Goal: Transaction & Acquisition: Purchase product/service

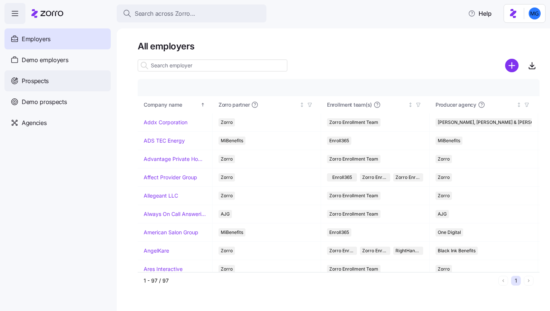
click at [57, 83] on div "Prospects" at bounding box center [57, 80] width 106 height 21
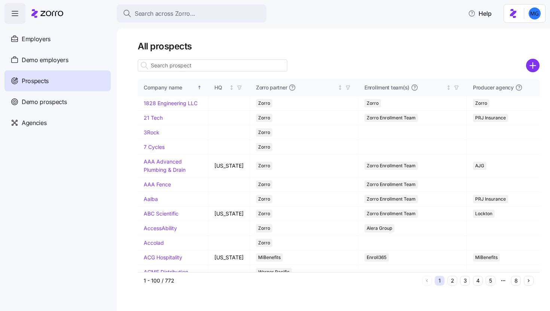
click at [218, 67] on input at bounding box center [213, 65] width 150 height 12
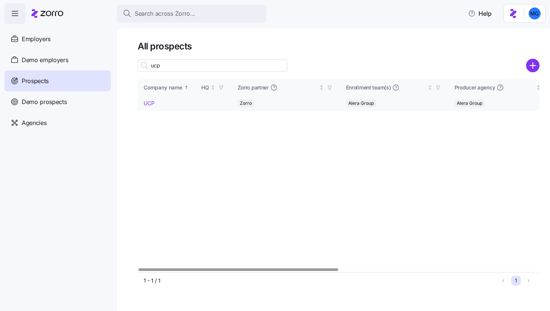
type input "ucp"
click at [151, 105] on link "UCP" at bounding box center [149, 103] width 11 height 6
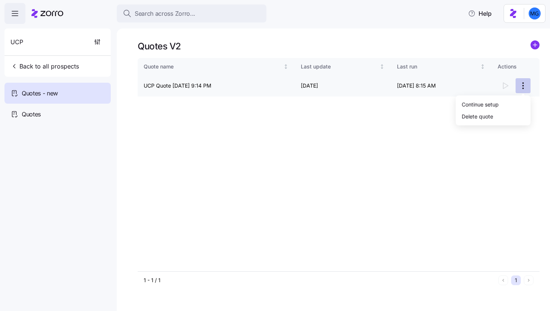
click at [522, 87] on html "Search across Zorro... Help UCP Back to all prospects Quotes - new Quotes Quote…" at bounding box center [275, 153] width 550 height 306
click at [500, 104] on div "Continue setup" at bounding box center [492, 104] width 69 height 12
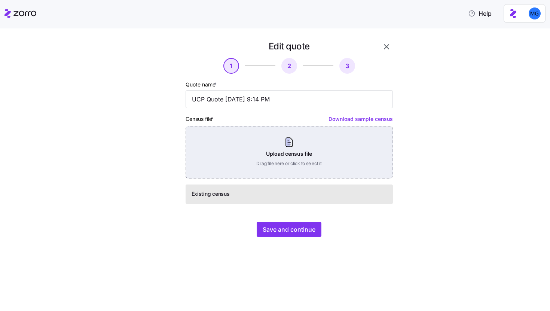
click at [292, 145] on div "Upload census file Drag file here or click to select it" at bounding box center [288, 152] width 207 height 52
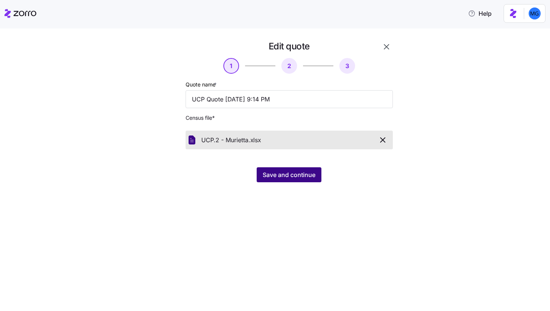
click at [293, 178] on span "Save and continue" at bounding box center [288, 174] width 53 height 9
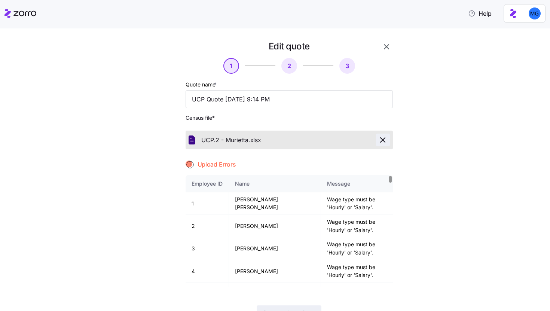
click at [380, 140] on icon "button" at bounding box center [382, 140] width 4 height 4
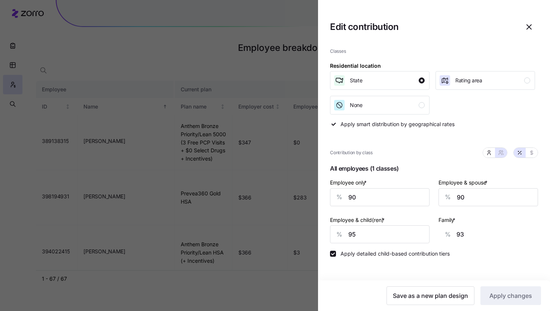
click at [302, 160] on div at bounding box center [275, 155] width 550 height 311
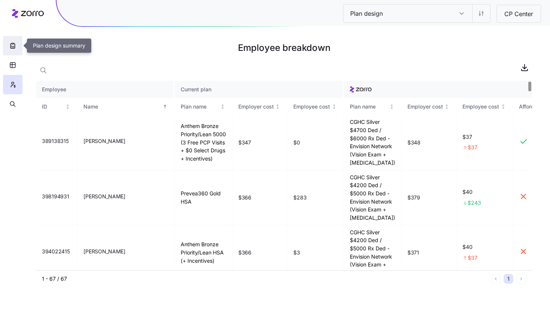
click at [10, 44] on icon "button" at bounding box center [12, 45] width 7 height 7
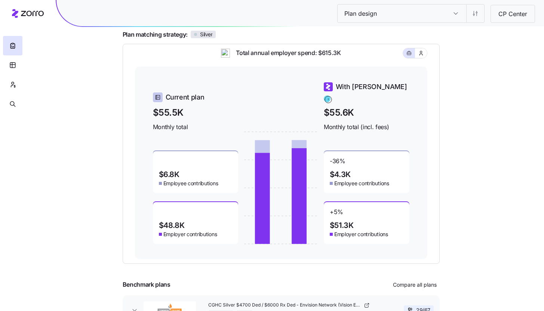
scroll to position [99, 0]
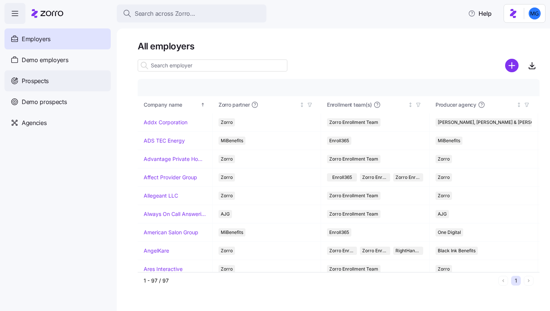
click at [68, 85] on div "Prospects" at bounding box center [57, 80] width 106 height 21
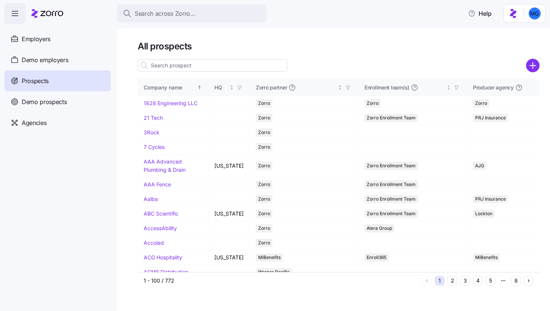
click at [205, 64] on input at bounding box center [213, 65] width 150 height 12
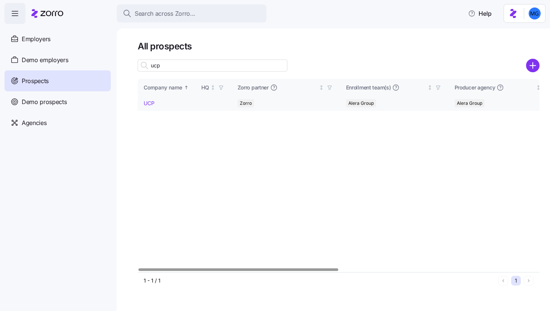
type input "ucp"
click at [150, 104] on link "UCP" at bounding box center [149, 103] width 11 height 6
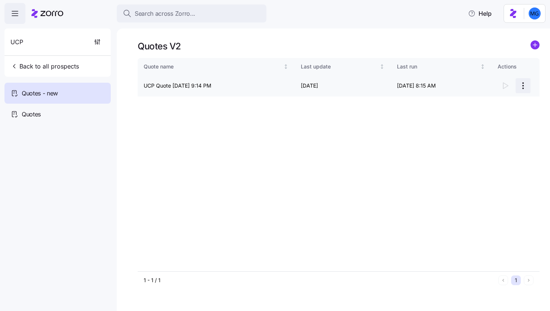
click at [522, 85] on html "Search across Zorro... Help UCP Back to all prospects Quotes - new Quotes Quote…" at bounding box center [275, 153] width 550 height 306
click at [504, 99] on div "Continue setup" at bounding box center [492, 104] width 69 height 12
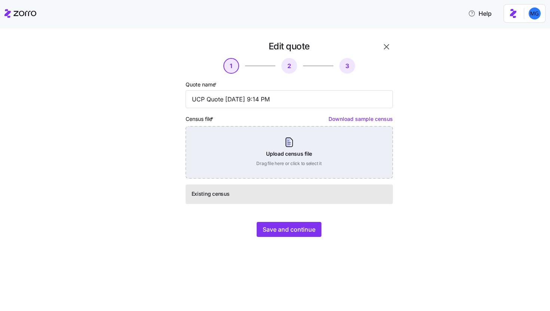
click at [295, 148] on div "Upload census file Drag file here or click to select it" at bounding box center [288, 152] width 207 height 52
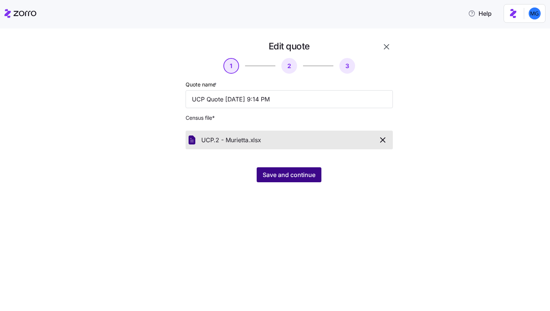
click at [275, 178] on span "Save and continue" at bounding box center [288, 174] width 53 height 9
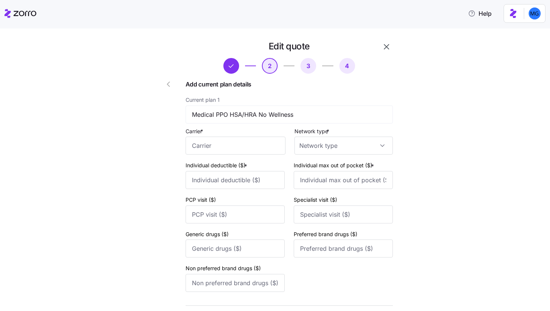
click at [164, 82] on icon "button" at bounding box center [168, 84] width 9 height 9
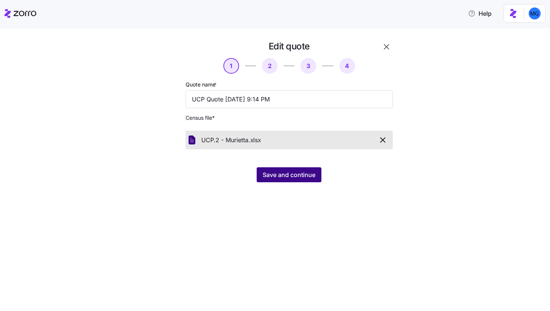
click at [283, 178] on span "Save and continue" at bounding box center [288, 174] width 53 height 9
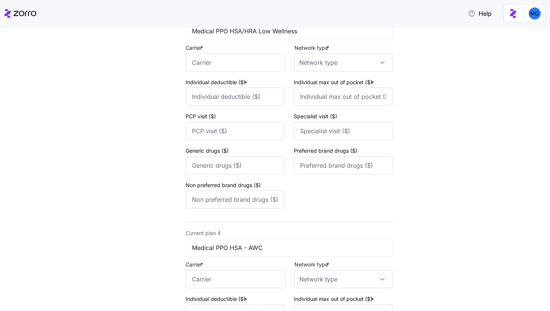
scroll to position [731, 0]
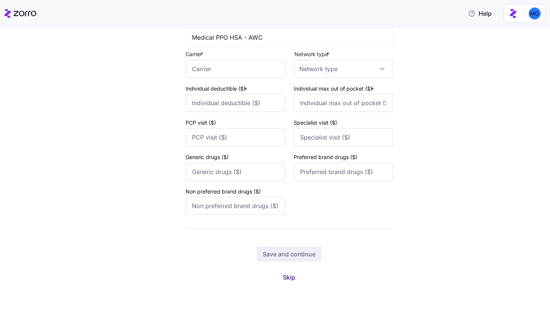
click at [285, 277] on span "Skip" at bounding box center [289, 277] width 12 height 9
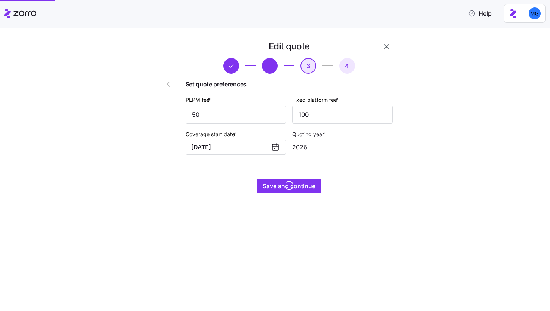
scroll to position [0, 0]
click at [237, 111] on input "50" at bounding box center [235, 114] width 101 height 18
type input "30"
click at [283, 197] on div "Edit quote 3 4 Set quote preferences PEPM fee * 30 Fixed platform fee * 100 Cov…" at bounding box center [280, 121] width 262 height 162
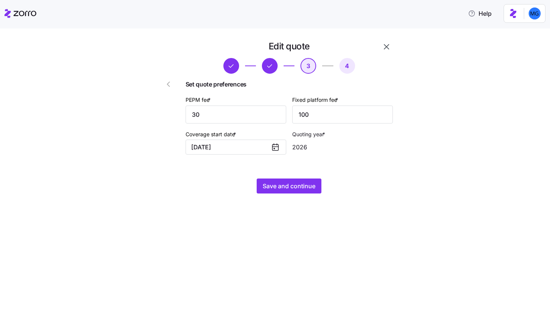
click at [283, 194] on div "Edit quote 3 4 Set quote preferences PEPM fee * 30 Fixed platform fee * 100 Cov…" at bounding box center [280, 121] width 262 height 162
click at [280, 190] on span "Save and continue" at bounding box center [288, 185] width 53 height 9
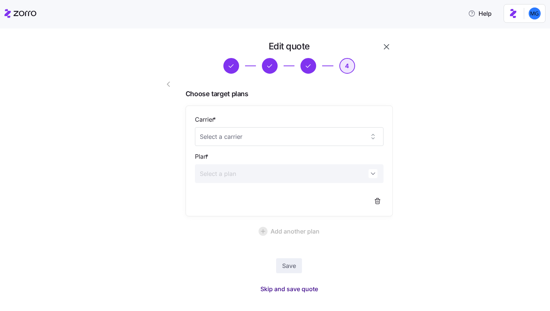
click at [280, 288] on span "Skip and save quote" at bounding box center [289, 288] width 58 height 9
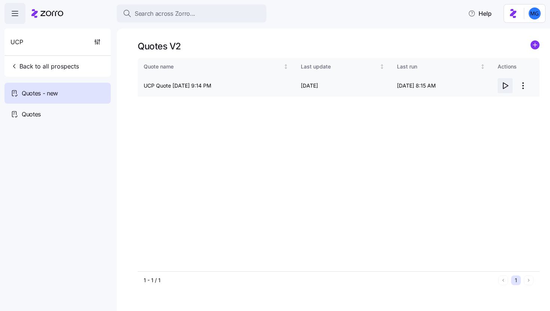
click at [505, 86] on icon "button" at bounding box center [504, 85] width 9 height 9
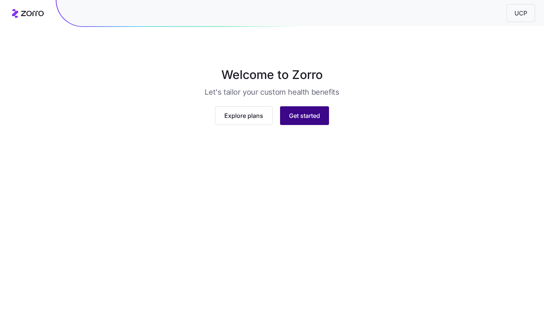
click at [316, 120] on span "Get started" at bounding box center [304, 115] width 31 height 9
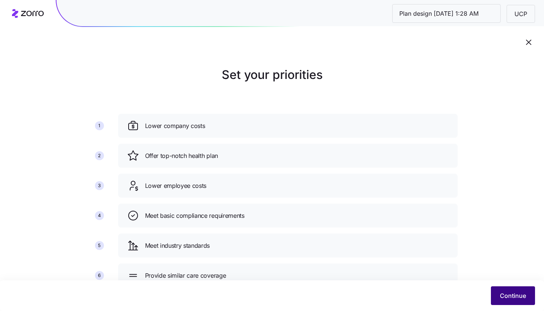
click at [505, 295] on span "Continue" at bounding box center [513, 295] width 26 height 9
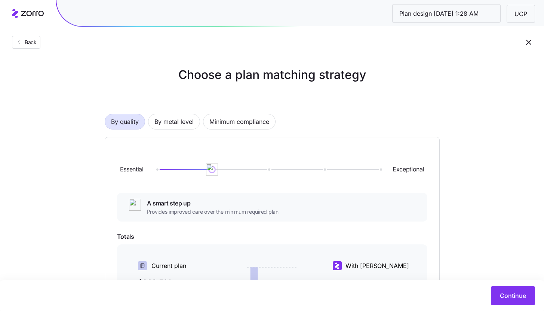
scroll to position [57, 0]
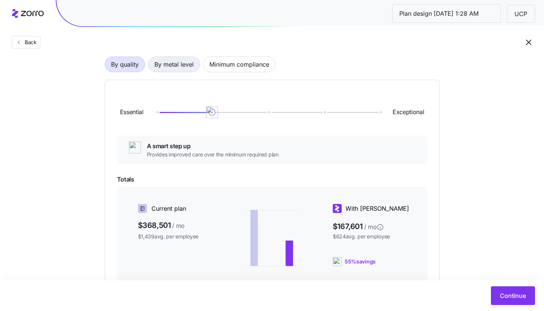
click at [191, 70] on span "By metal level" at bounding box center [173, 64] width 39 height 15
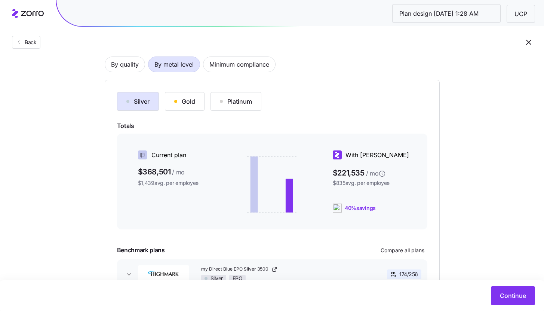
click at [138, 103] on div "Silver" at bounding box center [137, 101] width 23 height 9
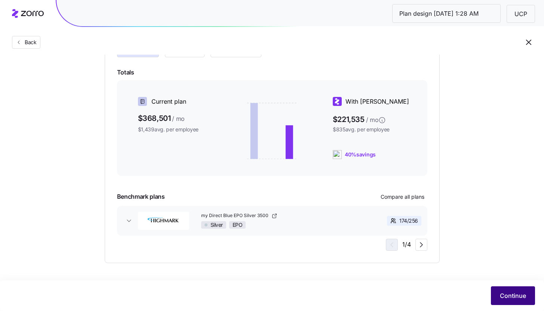
click at [516, 297] on span "Continue" at bounding box center [513, 295] width 26 height 9
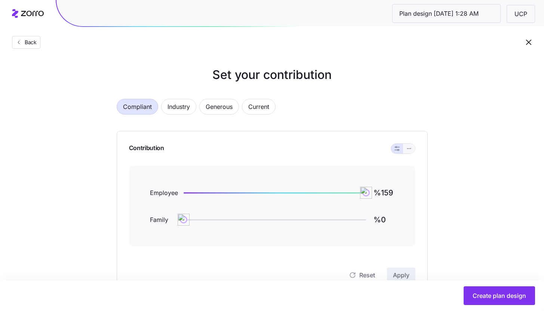
click at [412, 150] on button "button" at bounding box center [409, 149] width 12 height 10
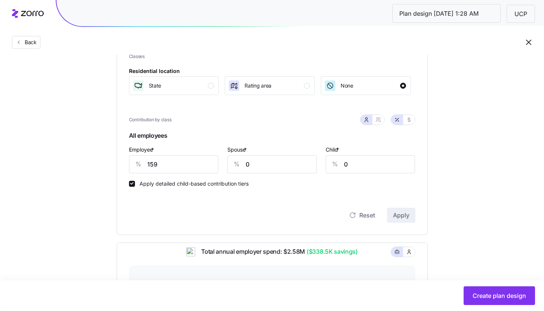
scroll to position [114, 0]
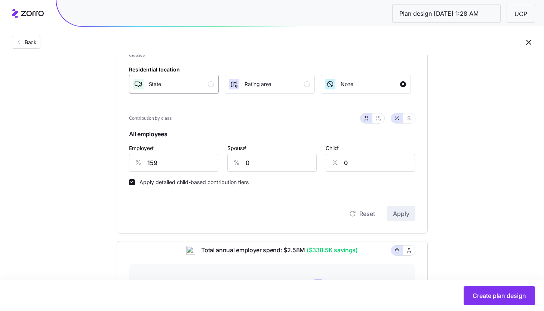
click at [211, 87] on div "button" at bounding box center [211, 84] width 6 height 6
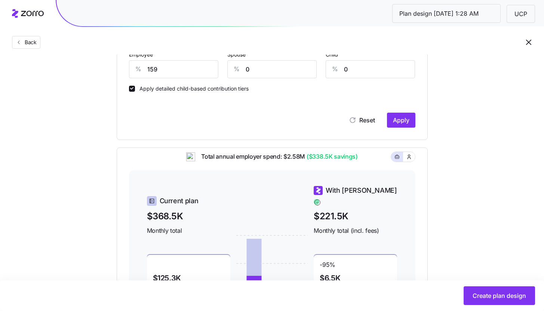
scroll to position [216, 0]
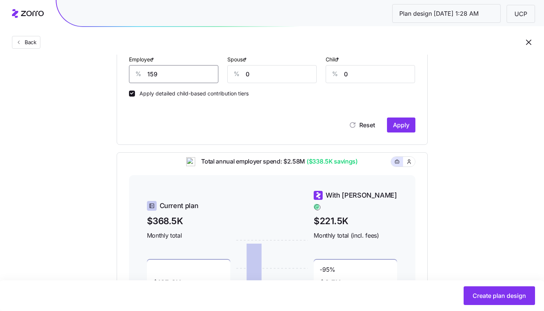
click at [175, 70] on input "159" at bounding box center [173, 74] width 89 height 18
type input "0"
type input "70"
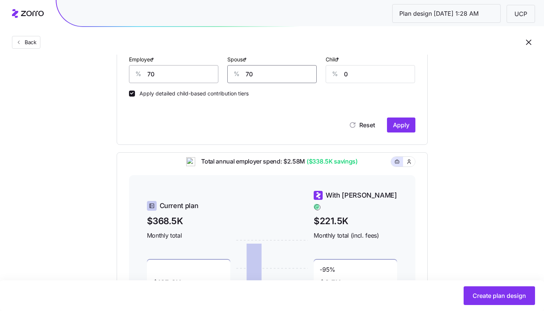
type input "70"
click at [406, 126] on span "Apply" at bounding box center [401, 124] width 16 height 9
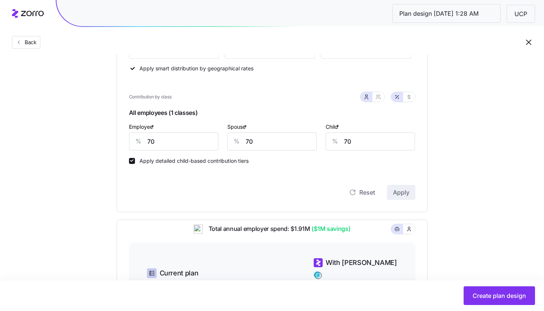
scroll to position [141, 0]
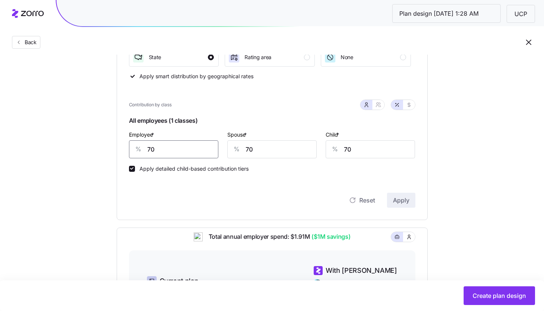
click at [167, 153] on input "70" at bounding box center [173, 149] width 89 height 18
type input "85"
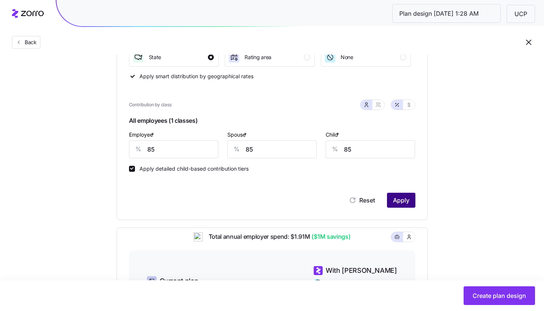
click at [401, 197] on span "Apply" at bounding box center [401, 200] width 16 height 9
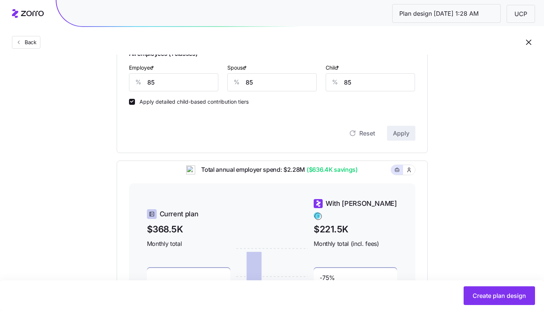
scroll to position [149, 0]
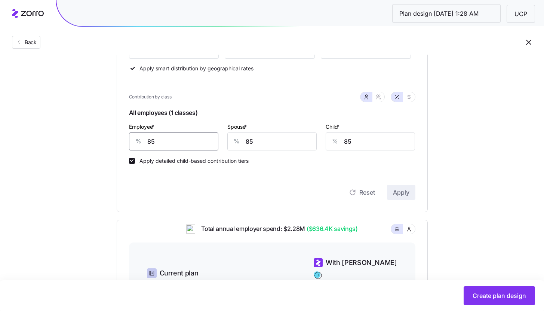
click at [171, 146] on input "85" at bounding box center [173, 141] width 89 height 18
type input "95"
click at [411, 197] on button "Apply" at bounding box center [401, 192] width 28 height 15
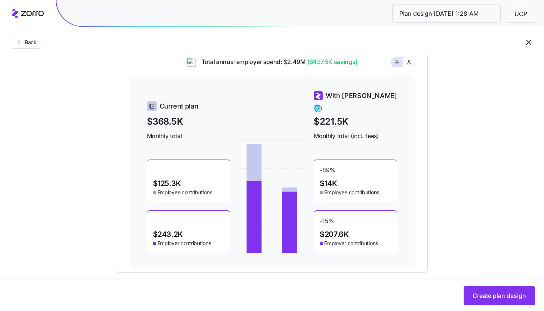
scroll to position [279, 0]
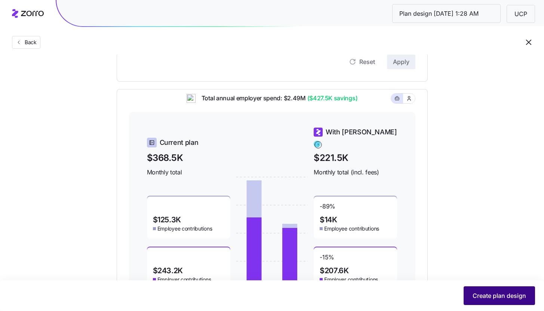
click at [483, 296] on span "Create plan design" at bounding box center [499, 295] width 53 height 9
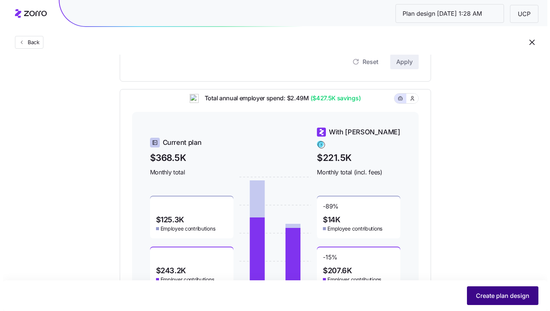
scroll to position [0, 0]
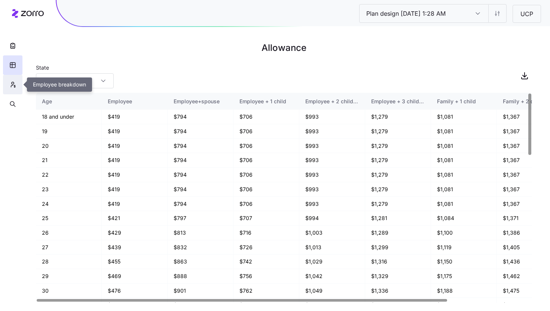
click at [16, 89] on button "button" at bounding box center [12, 84] width 19 height 19
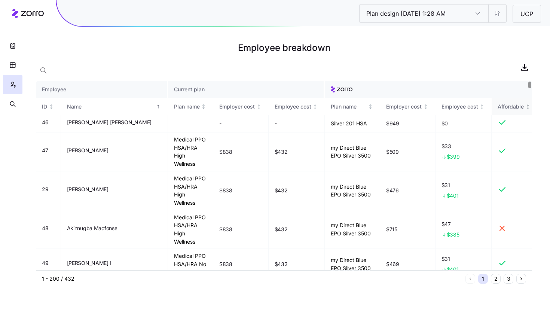
click at [525, 105] on icon "Not sorted" at bounding box center [527, 106] width 5 height 5
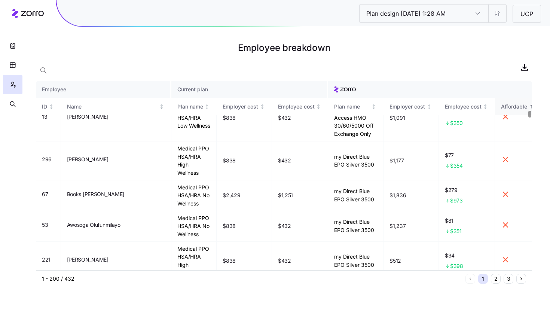
click at [531, 111] on div at bounding box center [529, 114] width 3 height 7
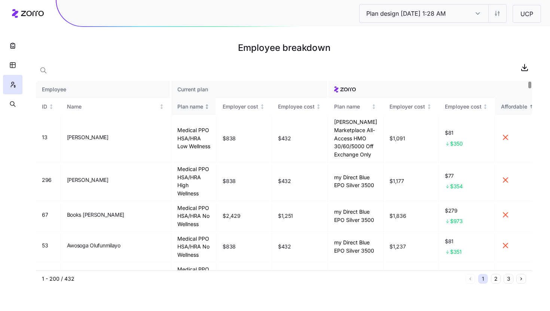
click at [192, 109] on div "Plan name" at bounding box center [193, 106] width 33 height 8
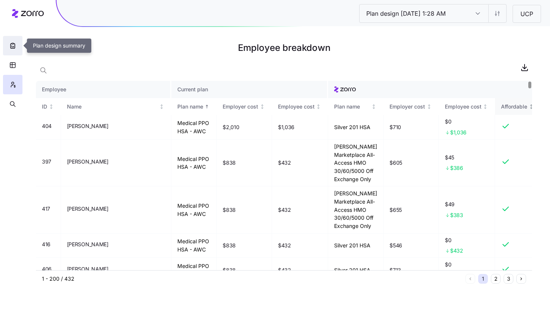
click at [10, 46] on icon "button" at bounding box center [12, 45] width 7 height 7
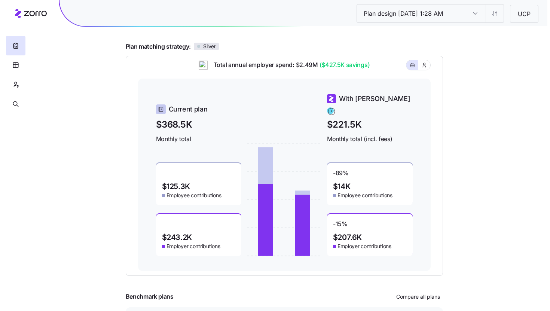
scroll to position [50, 0]
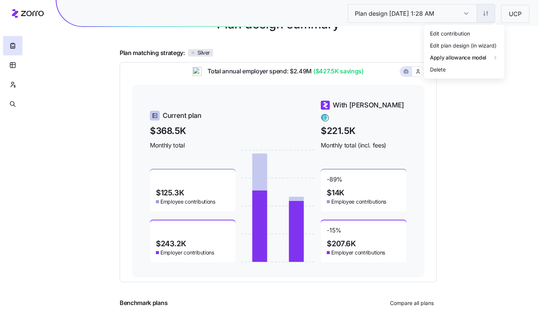
click at [489, 19] on html "Plan design 10/07/2025 1:28 AM Plan design 10/07/2025 1:28 AM UCP Plan design s…" at bounding box center [272, 155] width 544 height 410
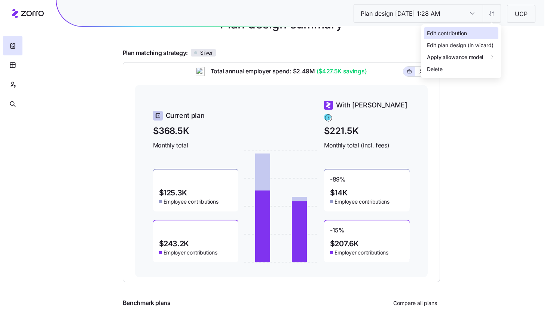
click at [478, 31] on div "Edit contribution" at bounding box center [461, 33] width 74 height 12
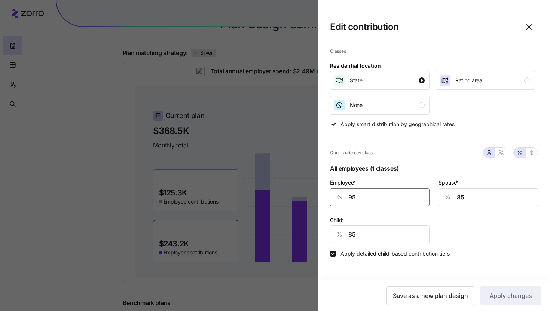
click at [366, 197] on input "95" at bounding box center [379, 197] width 99 height 18
type input "100"
click at [507, 289] on button "Apply changes" at bounding box center [510, 295] width 61 height 19
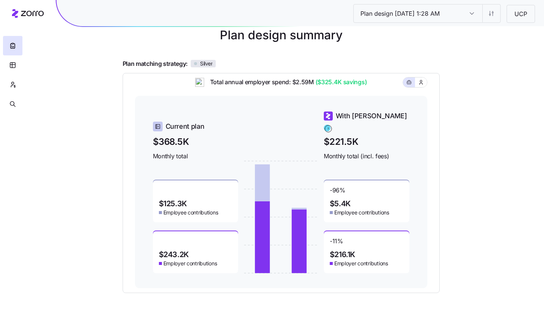
scroll to position [0, 0]
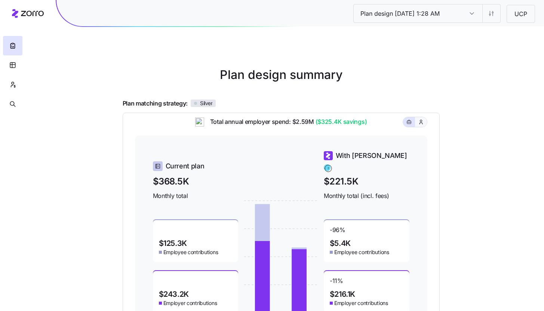
click at [421, 126] on icon "button" at bounding box center [421, 121] width 6 height 7
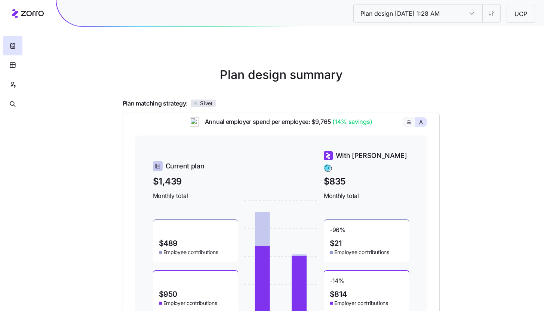
click at [414, 127] on button "button" at bounding box center [409, 122] width 12 height 10
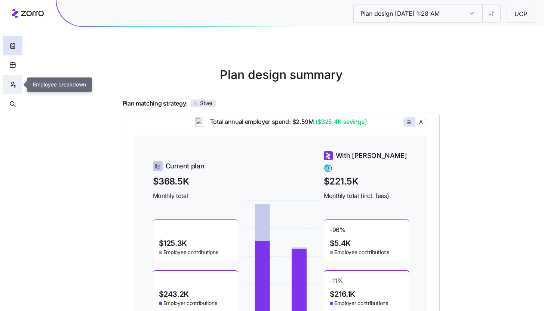
click at [14, 84] on icon "button" at bounding box center [12, 84] width 7 height 7
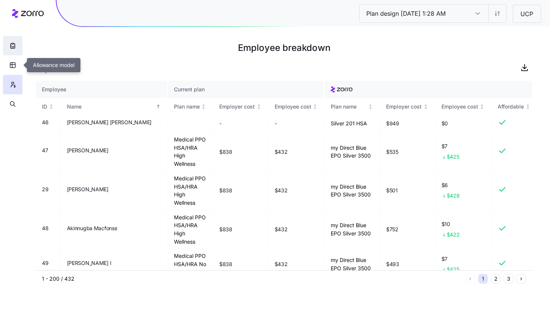
click at [10, 48] on icon "button" at bounding box center [12, 45] width 7 height 7
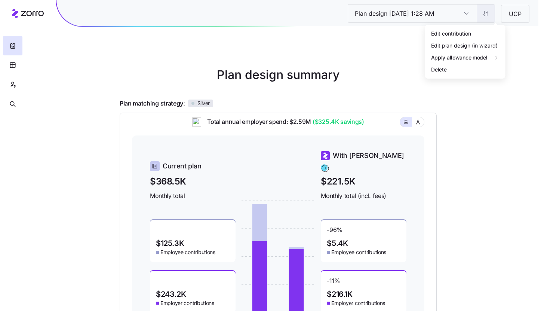
click at [498, 15] on html "Plan design 10/07/2025 1:28 AM Plan design 10/07/2025 1:28 AM UCP Plan design s…" at bounding box center [272, 205] width 544 height 410
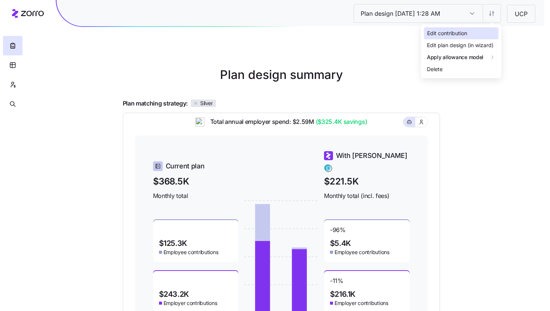
click at [467, 31] on div "Edit contribution" at bounding box center [447, 33] width 40 height 8
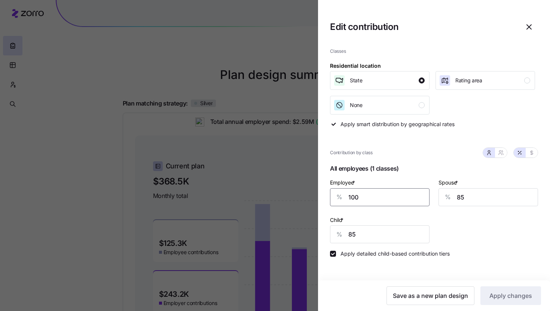
click at [373, 205] on input "100" at bounding box center [379, 197] width 99 height 18
type input "85"
click at [435, 254] on label "Apply detailed child-based contribution tiers" at bounding box center [393, 254] width 114 height 6
click at [336, 254] on input "Apply detailed child-based contribution tiers" at bounding box center [333, 254] width 6 height 6
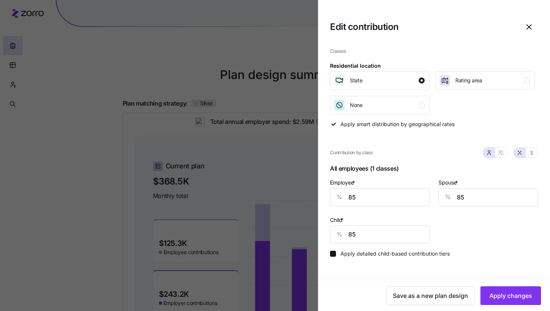
checkbox input "false"
click at [503, 295] on span "Apply changes" at bounding box center [510, 295] width 43 height 9
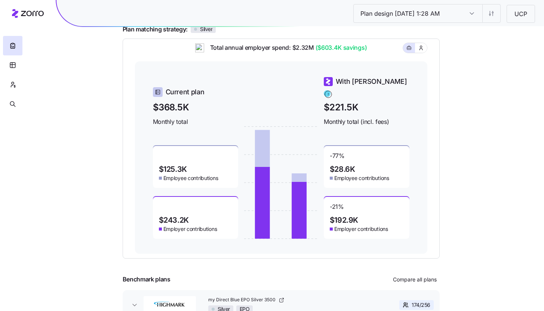
scroll to position [99, 0]
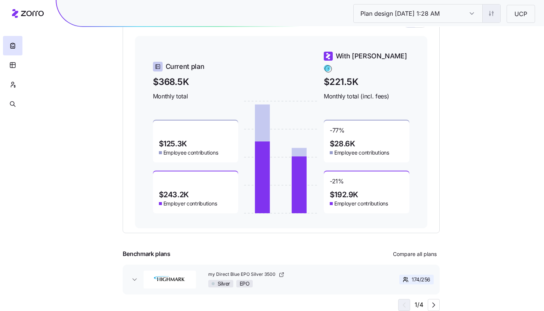
click at [494, 12] on html "Plan design 10/07/2025 1:28 AM Plan design 10/07/2025 1:28 AM UCP Plan design s…" at bounding box center [272, 106] width 544 height 410
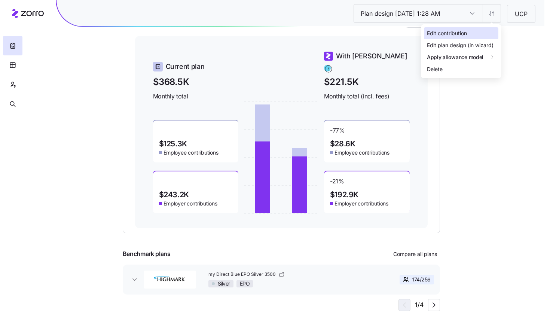
click at [477, 37] on div "Edit contribution" at bounding box center [461, 33] width 74 height 12
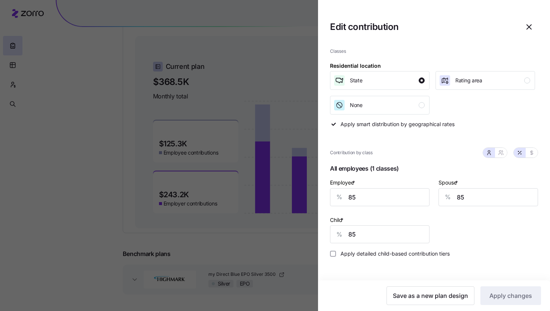
click at [273, 246] on div at bounding box center [275, 155] width 550 height 311
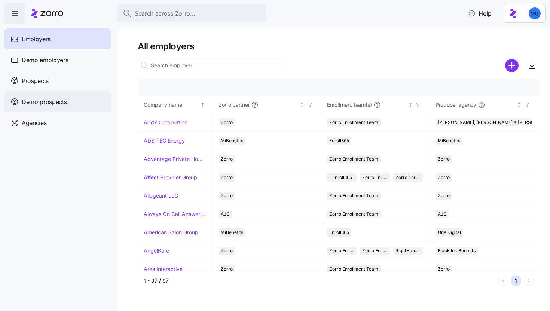
click at [81, 93] on div "Demo prospects" at bounding box center [57, 101] width 106 height 21
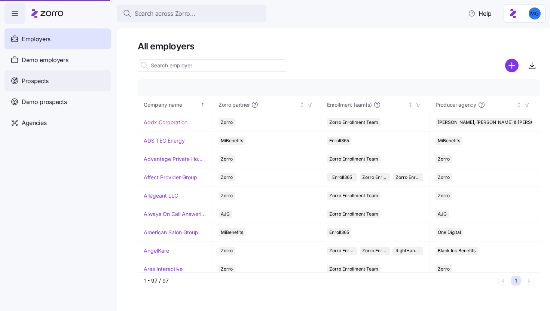
click at [81, 80] on div "Prospects" at bounding box center [57, 80] width 106 height 21
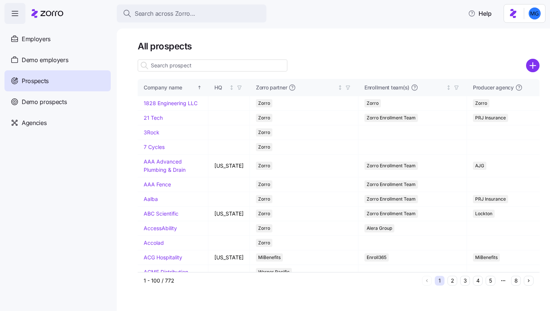
click at [267, 64] on input at bounding box center [213, 65] width 150 height 12
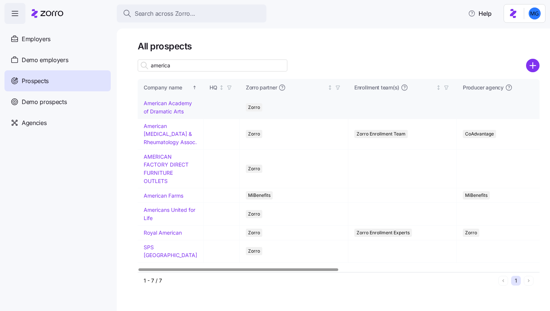
type input "america"
click at [157, 114] on link "American Academy of Dramatic Arts" at bounding box center [168, 107] width 48 height 15
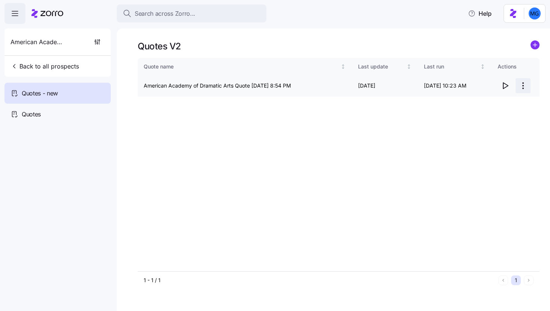
click at [524, 86] on html "Search across Zorro... Help American Academy of Dramatic Arts Back to all prosp…" at bounding box center [275, 153] width 550 height 306
click at [535, 46] on html "Search across Zorro... Help American Academy of Dramatic Arts Back to all prosp…" at bounding box center [275, 153] width 550 height 306
click at [537, 48] on circle "add icon" at bounding box center [535, 45] width 8 height 8
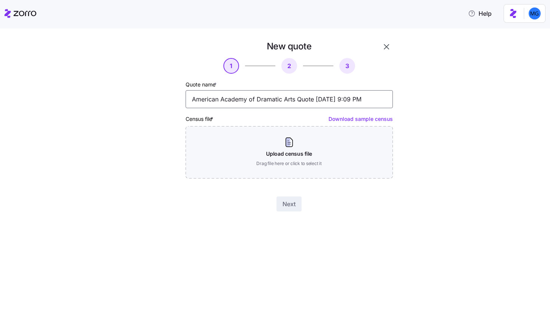
click at [288, 97] on input "American Academy of Dramatic Arts Quote 10/06/2025 9:09 PM" at bounding box center [288, 99] width 207 height 18
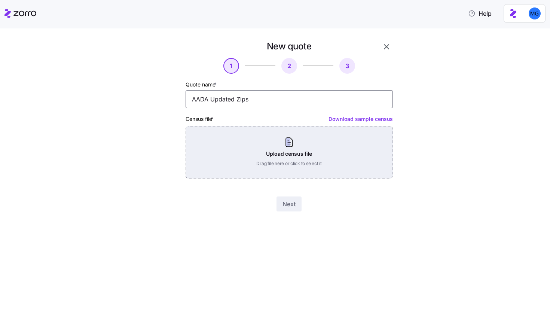
type input "AADA Updated Zips"
click at [302, 164] on div "Upload census file Drag file here or click to select it" at bounding box center [288, 152] width 207 height 52
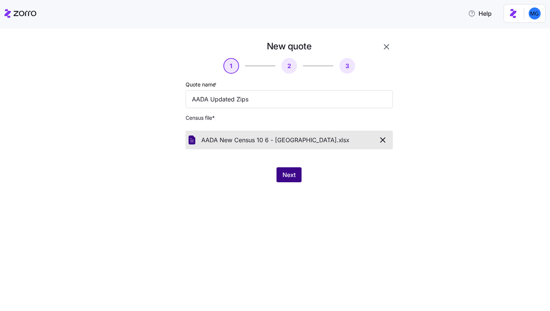
click at [285, 172] on span "Next" at bounding box center [288, 174] width 13 height 9
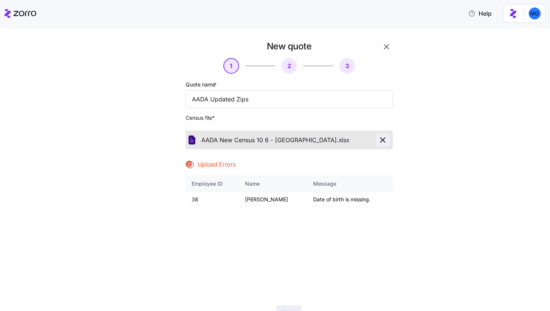
click at [381, 141] on icon "button" at bounding box center [382, 140] width 4 height 4
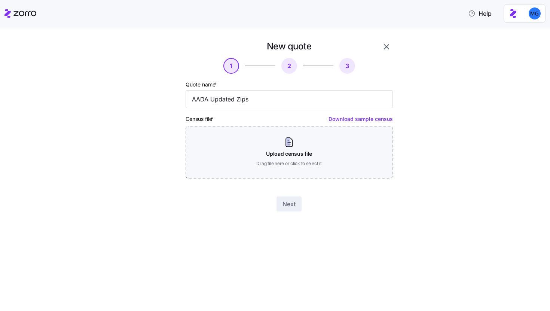
click at [388, 49] on icon "button" at bounding box center [386, 46] width 5 height 5
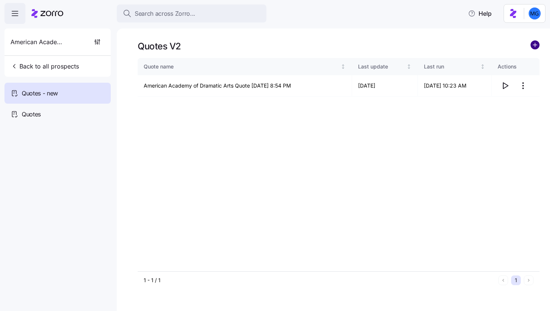
click at [533, 45] on circle "add icon" at bounding box center [535, 45] width 8 height 8
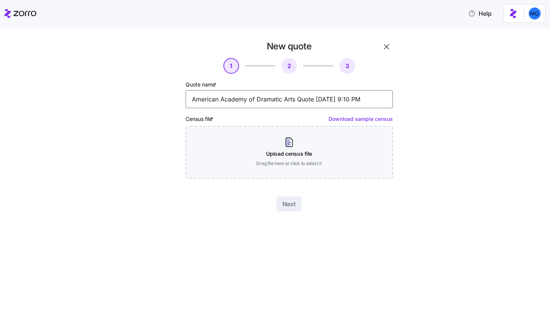
click at [263, 101] on input "American Academy of Dramatic Arts Quote 10/06/2025 9:10 PM" at bounding box center [288, 99] width 207 height 18
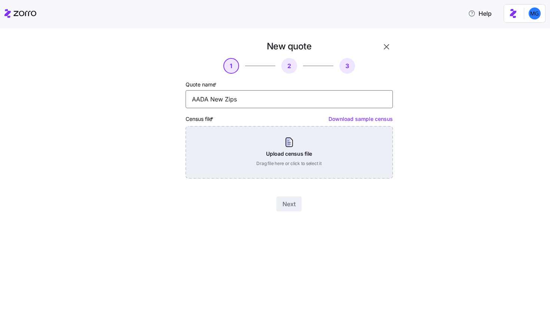
type input "AADA New Zips"
click at [251, 151] on div "Upload census file Drag file here or click to select it" at bounding box center [288, 152] width 207 height 52
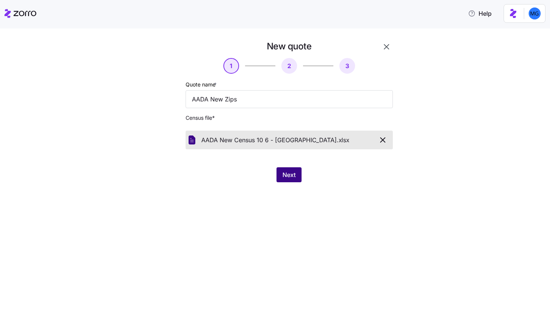
click at [294, 176] on span "Next" at bounding box center [288, 174] width 13 height 9
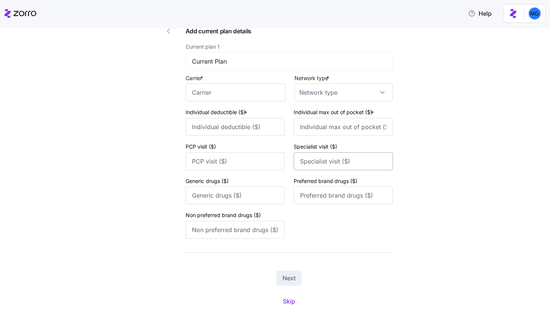
scroll to position [78, 0]
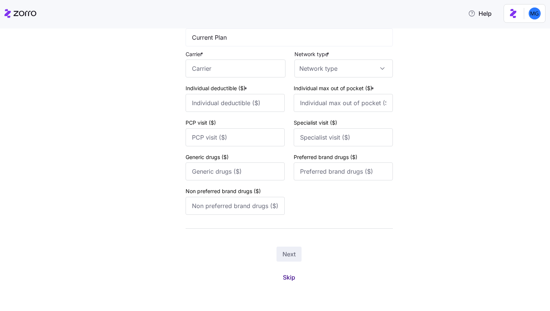
click at [283, 279] on span "Skip" at bounding box center [289, 277] width 12 height 9
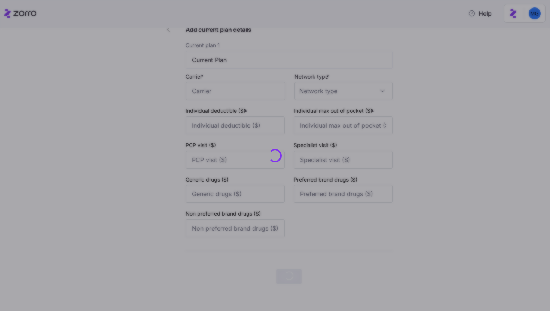
scroll to position [0, 0]
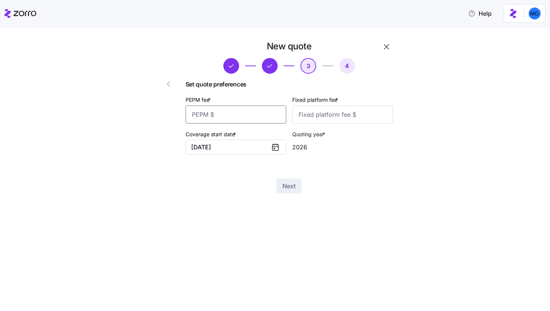
click at [254, 112] on input "PEPM fee *" at bounding box center [235, 114] width 101 height 18
type input "50"
type input "100"
click at [291, 190] on span "Next" at bounding box center [288, 185] width 13 height 9
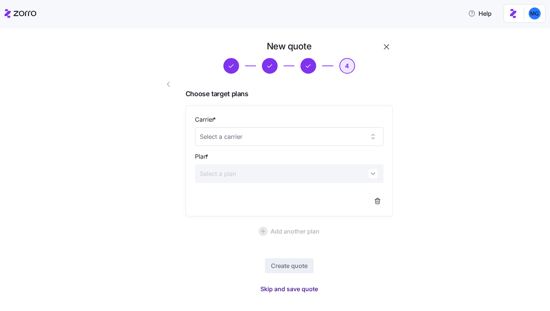
click at [294, 285] on span "Skip and save quote" at bounding box center [289, 288] width 58 height 9
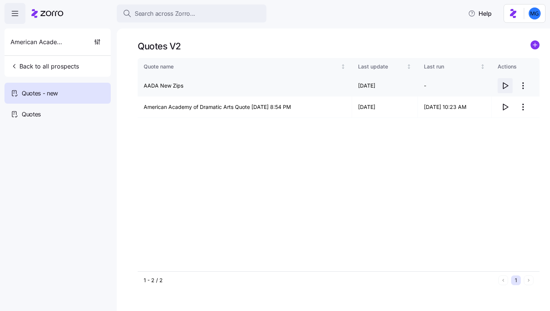
click at [506, 85] on icon "button" at bounding box center [504, 85] width 9 height 9
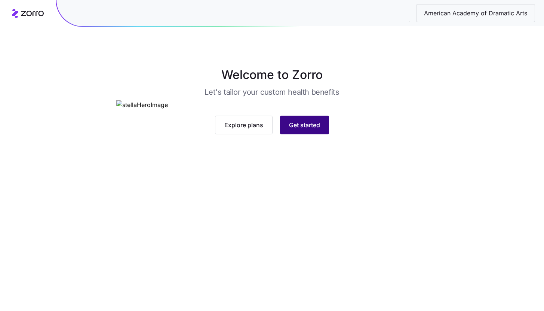
click at [310, 129] on span "Get started" at bounding box center [304, 124] width 31 height 9
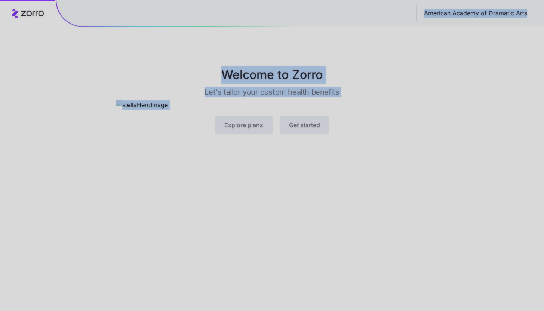
click at [310, 262] on div at bounding box center [272, 155] width 544 height 311
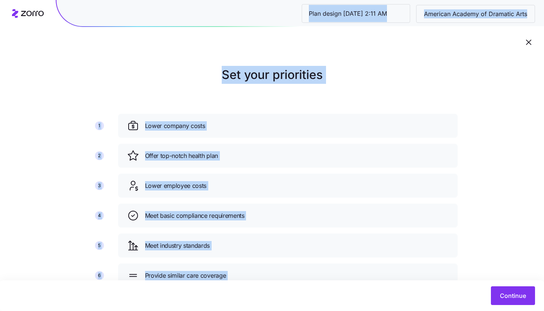
click at [504, 208] on div "Set your priorities 1 2 3 4 5 6 Lower company costs Offer top-notch health plan…" at bounding box center [272, 179] width 544 height 227
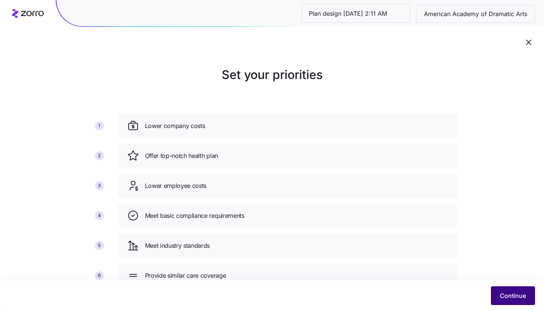
click at [504, 302] on button "Continue" at bounding box center [513, 295] width 44 height 19
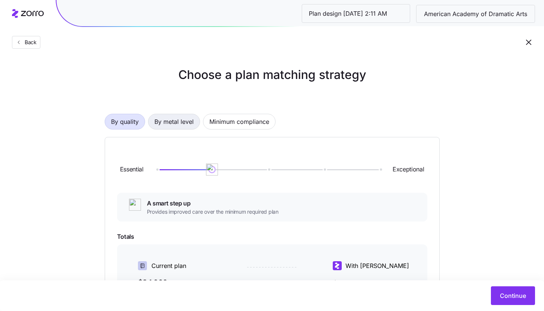
click at [168, 125] on span "By metal level" at bounding box center [173, 121] width 39 height 15
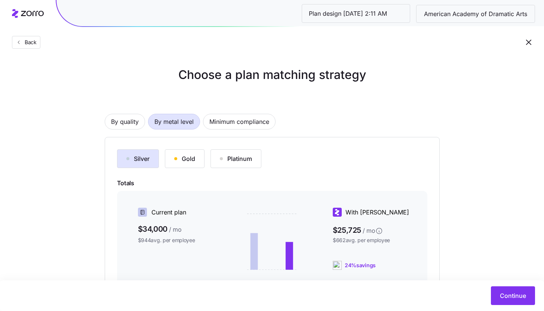
click at [148, 156] on div "Silver" at bounding box center [137, 158] width 23 height 9
click at [505, 294] on span "Continue" at bounding box center [513, 295] width 26 height 9
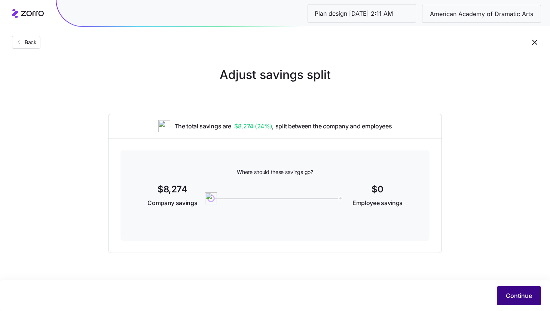
click at [519, 304] on button "Continue" at bounding box center [519, 295] width 44 height 19
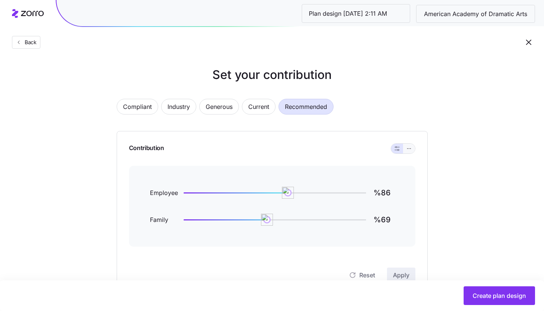
click at [410, 150] on icon "button" at bounding box center [408, 148] width 5 height 9
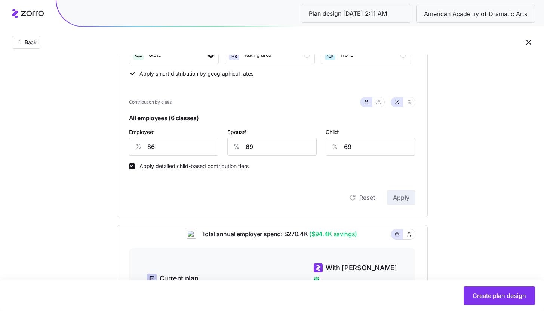
scroll to position [129, 0]
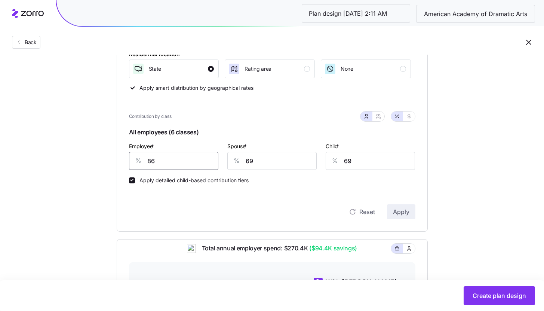
click at [179, 161] on input "86" at bounding box center [173, 161] width 89 height 18
type input "85"
click at [254, 157] on input "69" at bounding box center [271, 161] width 89 height 18
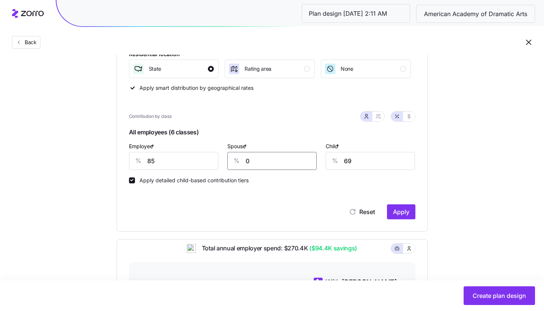
type input "0"
click at [408, 212] on span "Apply" at bounding box center [401, 211] width 16 height 9
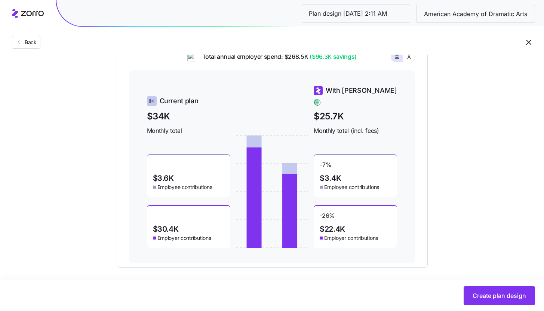
scroll to position [315, 0]
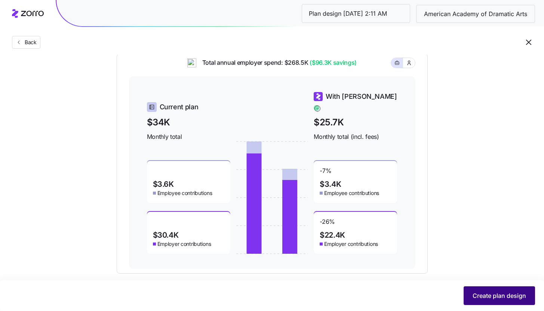
click at [500, 292] on span "Create plan design" at bounding box center [499, 295] width 53 height 9
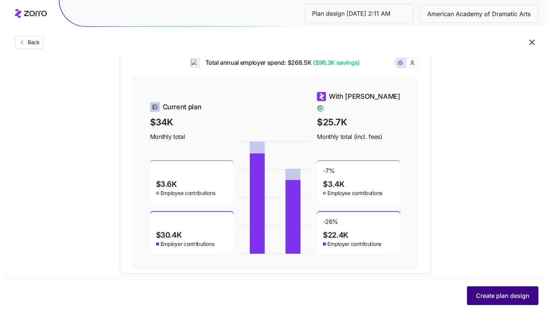
scroll to position [0, 0]
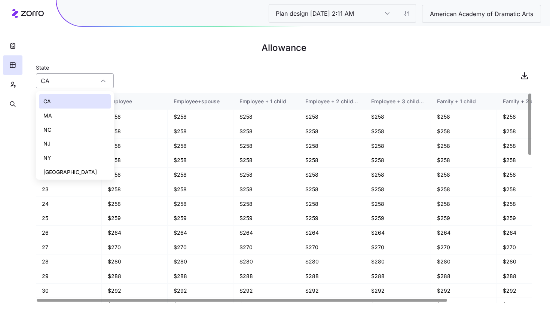
click at [65, 85] on input "CA" at bounding box center [75, 80] width 78 height 15
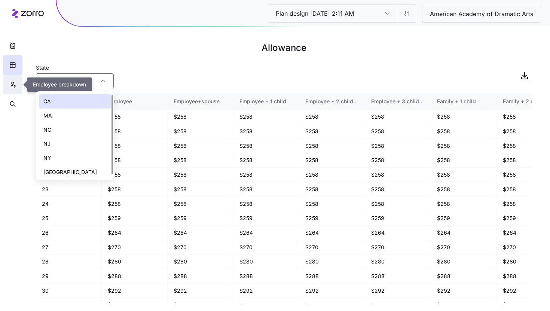
click at [19, 81] on button "button" at bounding box center [12, 84] width 19 height 19
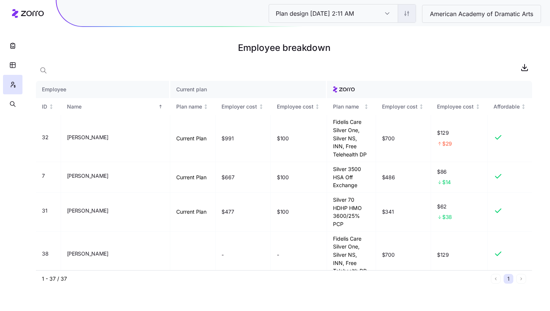
click at [404, 11] on html "Plan design 10/07/2025 2:11 AM Plan design 10/07/2025 2:11 AM American Academy …" at bounding box center [275, 155] width 550 height 311
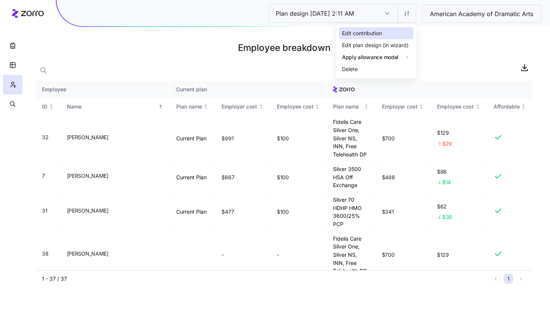
click at [382, 30] on div "Edit contribution" at bounding box center [362, 33] width 40 height 8
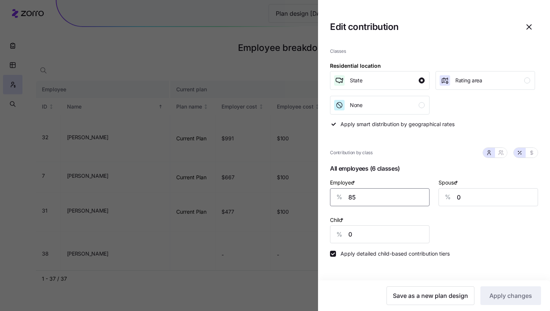
click at [382, 202] on input "85" at bounding box center [379, 197] width 99 height 18
type input "90"
click at [512, 294] on span "Apply changes" at bounding box center [510, 295] width 43 height 9
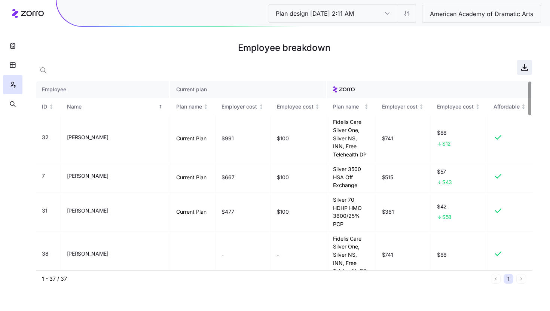
click at [522, 69] on icon "button" at bounding box center [524, 67] width 9 height 9
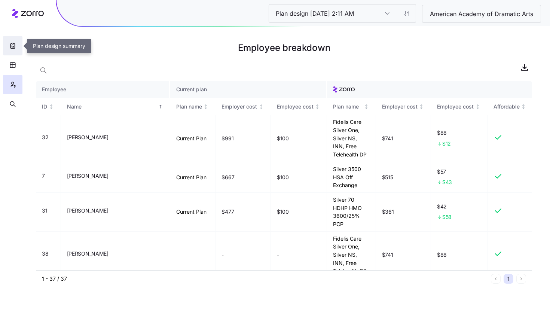
click at [13, 47] on icon "button" at bounding box center [12, 45] width 7 height 7
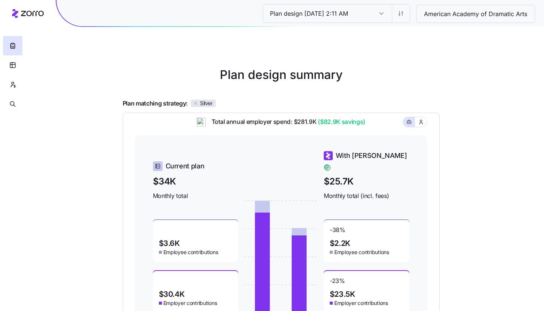
click at [469, 215] on div "Plan design 10/07/2025 2:11 AM Plan design 10/07/2025 2:11 AM American Academy …" at bounding box center [272, 205] width 544 height 410
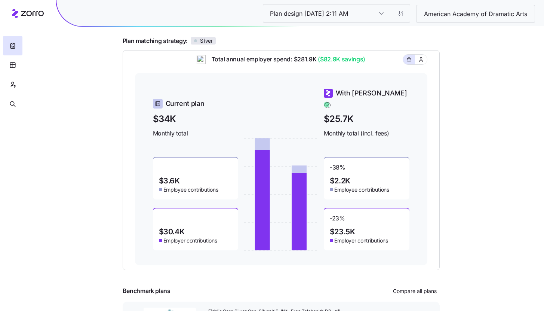
scroll to position [67, 0]
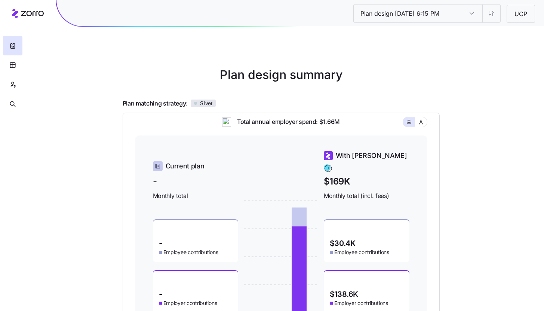
scroll to position [53, 0]
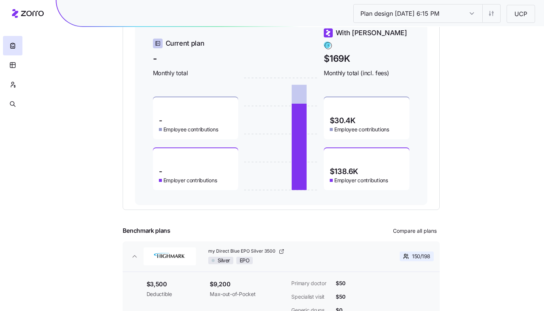
scroll to position [156, 0]
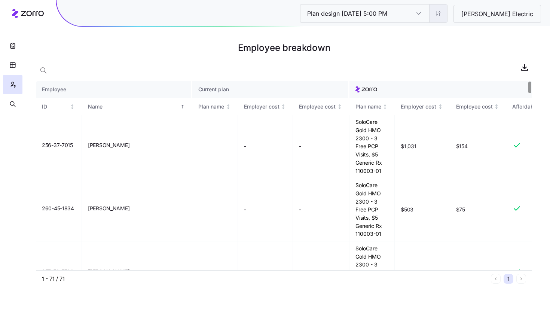
click at [464, 15] on html "Plan design 10/06/2025 5:00 PM Plan design 10/06/2025 5:00 PM Caldwell Electric…" at bounding box center [275, 155] width 550 height 311
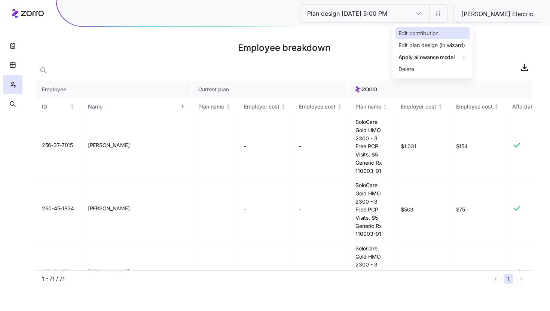
click at [442, 36] on div "Edit contribution" at bounding box center [432, 33] width 74 height 12
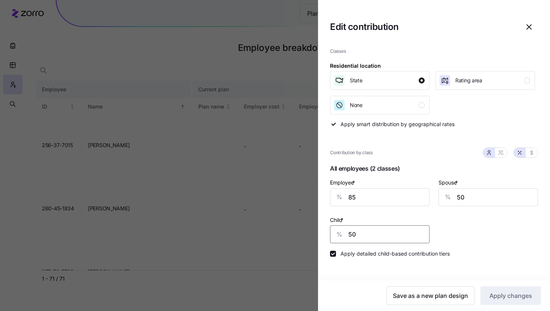
drag, startPoint x: 384, startPoint y: 233, endPoint x: 338, endPoint y: 234, distance: 45.6
click at [338, 234] on div "% 50" at bounding box center [379, 234] width 99 height 18
type input "0"
drag, startPoint x: 466, startPoint y: 200, endPoint x: 446, endPoint y: 202, distance: 19.8
click at [448, 202] on div "% 50" at bounding box center [487, 197] width 99 height 18
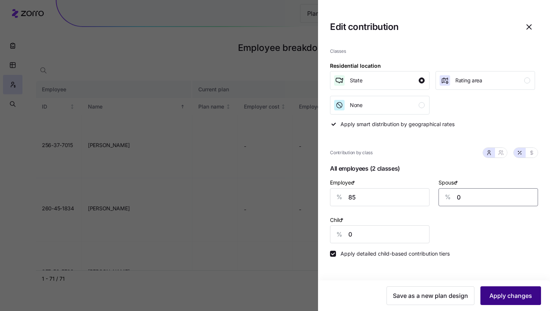
type input "0"
click at [501, 294] on span "Apply changes" at bounding box center [510, 295] width 43 height 9
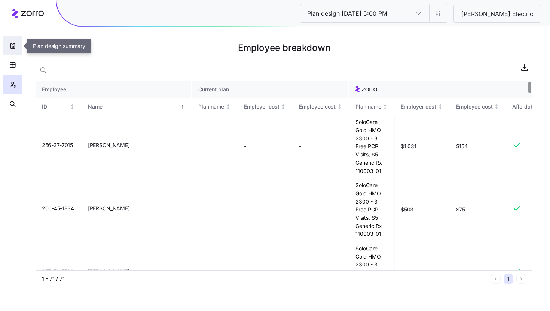
click at [14, 49] on icon "button" at bounding box center [12, 45] width 7 height 7
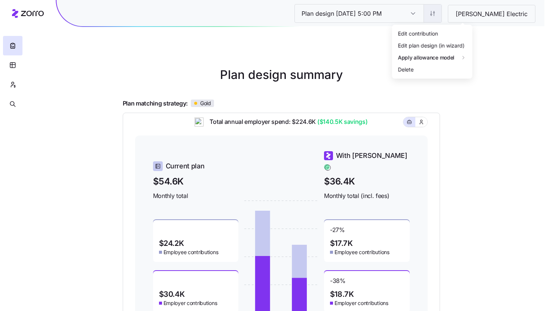
click at [457, 21] on html "Plan design 10/06/2025 5:00 PM Plan design 10/06/2025 5:00 PM Caldwell Electric…" at bounding box center [275, 205] width 550 height 410
click at [436, 37] on div "Edit contribution" at bounding box center [427, 33] width 74 height 12
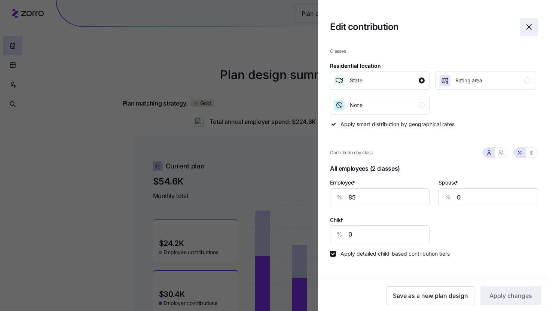
click at [524, 24] on icon "button" at bounding box center [528, 26] width 9 height 9
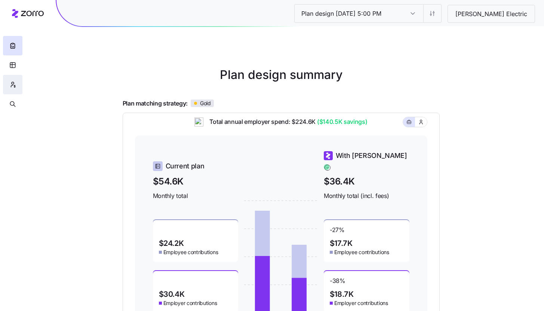
click at [12, 85] on icon "button" at bounding box center [12, 84] width 7 height 7
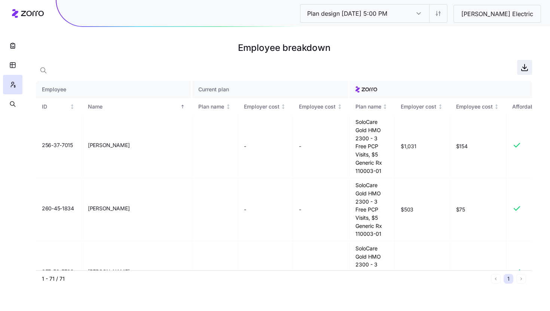
click at [527, 73] on span "button" at bounding box center [524, 67] width 14 height 14
click at [10, 50] on button "button" at bounding box center [12, 45] width 19 height 19
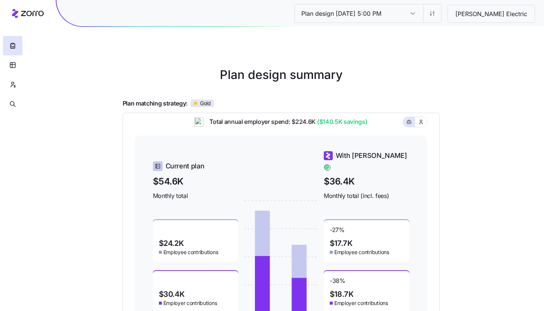
click at [526, 49] on div "Plan design 10/06/2025 5:00 PM Plan design 10/06/2025 5:00 PM Caldwell Electric…" at bounding box center [272, 205] width 544 height 410
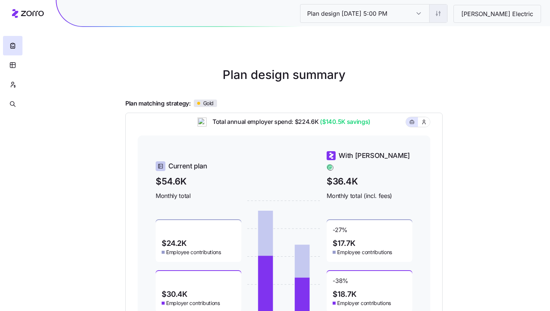
click at [463, 15] on html "Plan design 10/06/2025 5:00 PM Plan design 10/06/2025 5:00 PM Caldwell Electric…" at bounding box center [275, 205] width 550 height 410
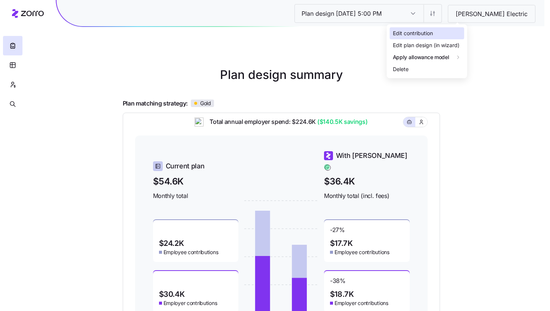
click at [449, 33] on div "Edit contribution" at bounding box center [427, 33] width 74 height 12
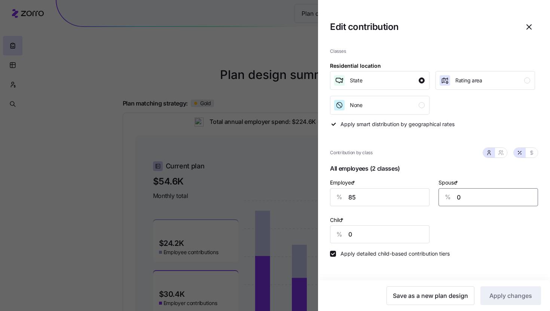
click at [466, 199] on input "0" at bounding box center [487, 197] width 99 height 18
type input "85"
click at [512, 298] on span "Apply changes" at bounding box center [510, 295] width 43 height 9
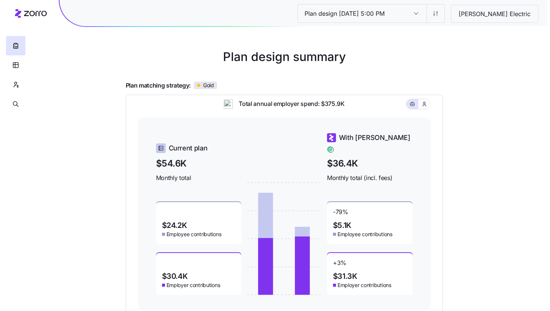
scroll to position [34, 0]
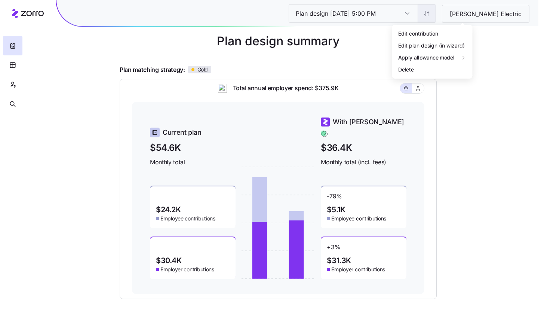
click at [457, 12] on html "Plan design 10/06/2025 5:00 PM Plan design 10/06/2025 5:00 PM Caldwell Electric…" at bounding box center [272, 171] width 544 height 410
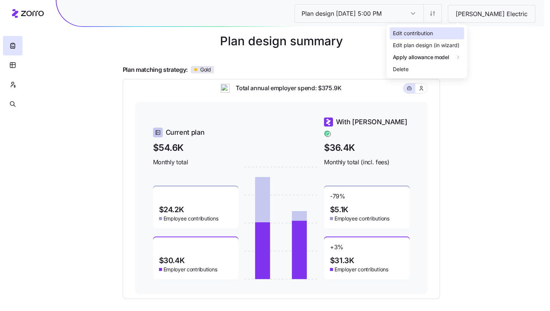
click at [448, 34] on div "Edit contribution" at bounding box center [427, 33] width 74 height 12
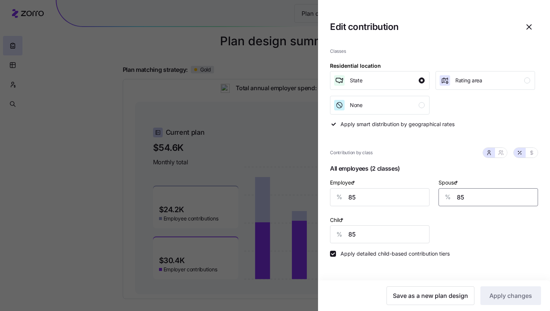
click at [467, 200] on input "85" at bounding box center [487, 197] width 99 height 18
type input "50"
click at [510, 288] on button "Apply changes" at bounding box center [510, 295] width 61 height 19
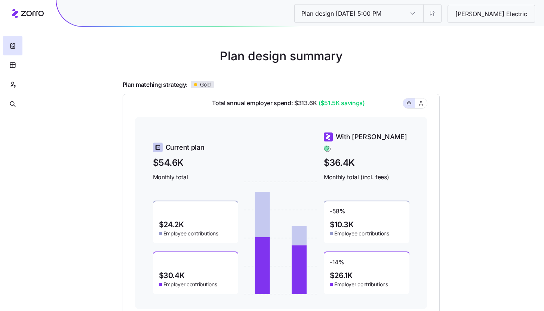
scroll to position [20, 0]
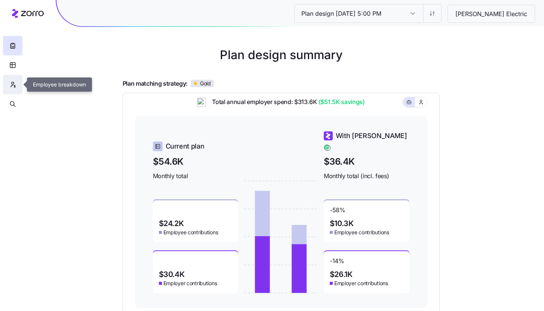
click at [12, 84] on icon "button" at bounding box center [12, 84] width 7 height 7
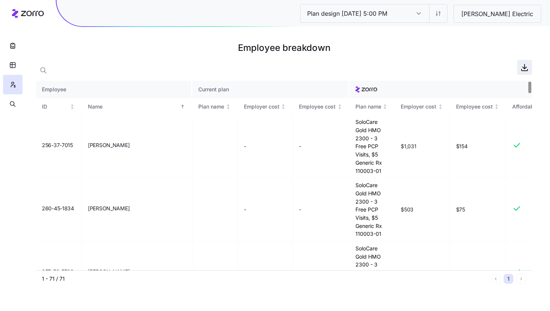
click at [524, 68] on icon "button" at bounding box center [524, 66] width 0 height 4
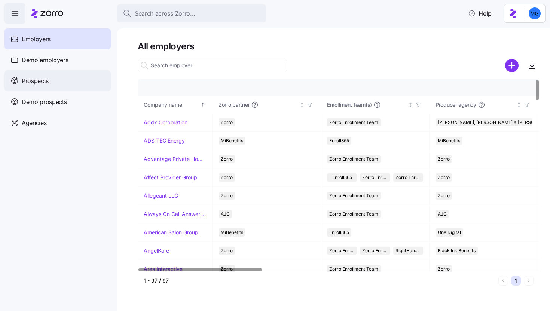
click at [78, 76] on div "Prospects" at bounding box center [57, 80] width 106 height 21
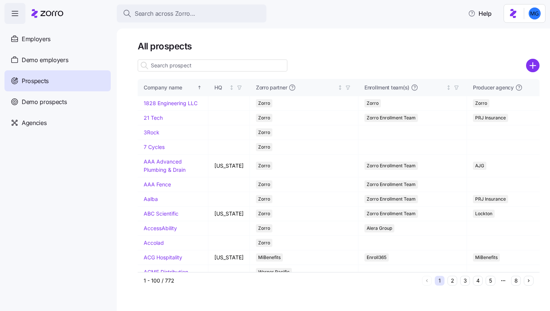
click at [224, 65] on input at bounding box center [213, 65] width 150 height 12
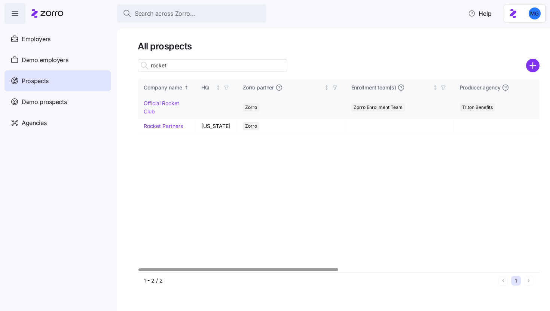
type input "rocket"
click at [150, 111] on link "Official Rocket Club" at bounding box center [162, 107] width 36 height 15
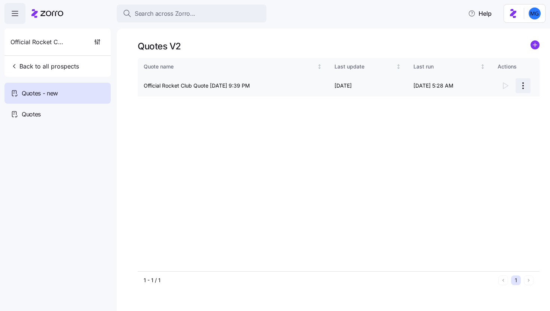
click at [522, 84] on html "Search across Zorro... Help Official Rocket Club Back to all prospects Quotes -…" at bounding box center [275, 153] width 550 height 306
click at [504, 104] on div "Continue setup" at bounding box center [492, 104] width 69 height 12
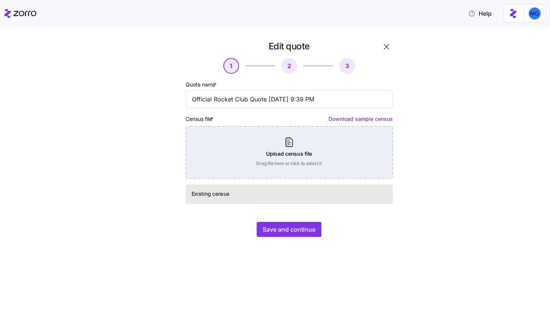
click at [288, 153] on div "Upload census file Drag file here or click to select it" at bounding box center [288, 152] width 207 height 52
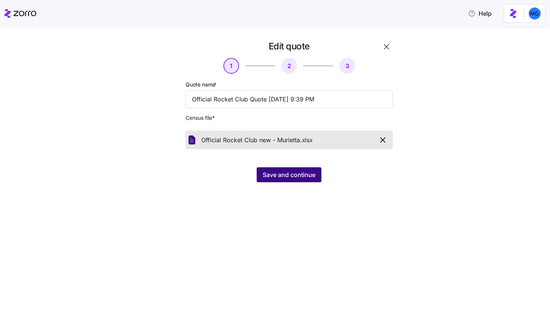
click at [283, 169] on button "Save and continue" at bounding box center [288, 174] width 65 height 15
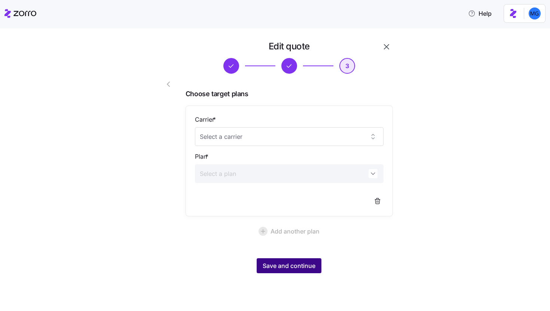
click at [287, 267] on span "Save and continue" at bounding box center [288, 265] width 53 height 9
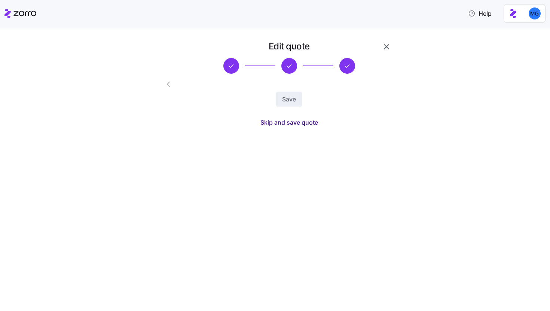
click at [297, 123] on span "Skip and save quote" at bounding box center [289, 122] width 58 height 9
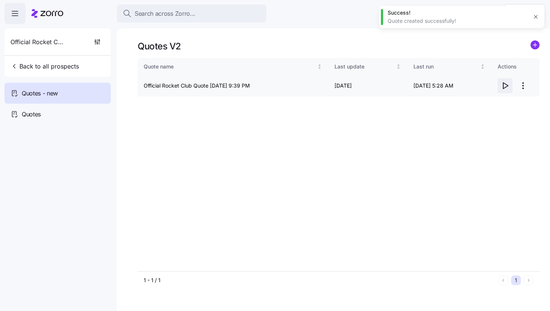
click at [505, 86] on icon "button" at bounding box center [504, 85] width 9 height 9
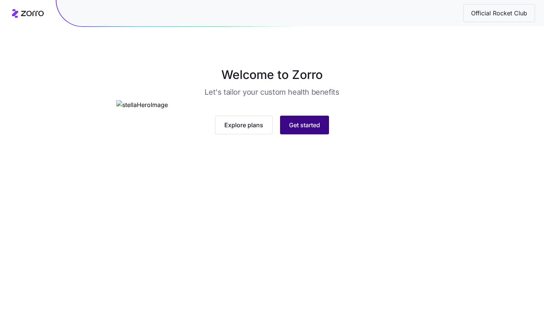
click at [319, 129] on span "Get started" at bounding box center [304, 124] width 31 height 9
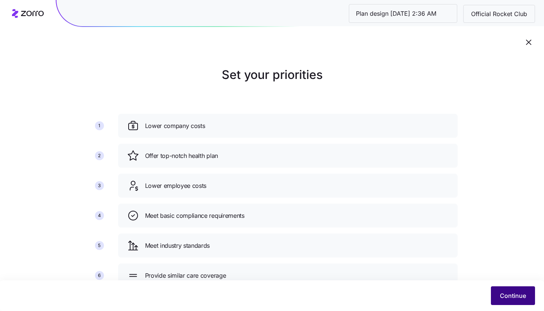
click at [513, 298] on span "Continue" at bounding box center [513, 295] width 26 height 9
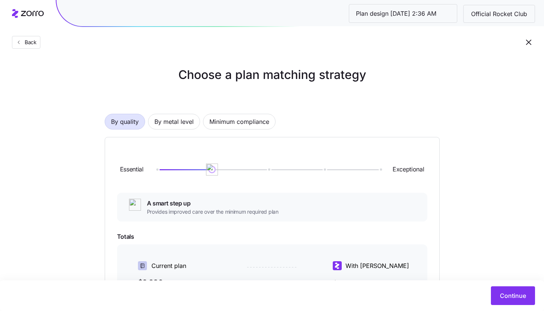
click at [178, 130] on div "By quality By metal level Minimum compliance Essential Exceptional A smart step…" at bounding box center [272, 258] width 335 height 337
click at [178, 126] on span "By metal level" at bounding box center [173, 121] width 39 height 15
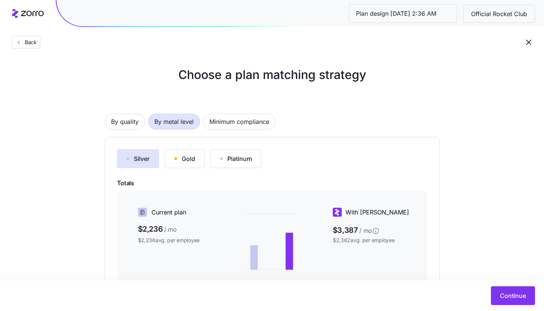
click at [149, 157] on div "Silver" at bounding box center [137, 158] width 23 height 9
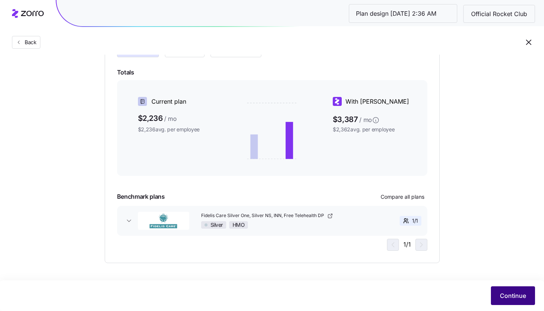
click at [517, 296] on span "Continue" at bounding box center [513, 295] width 26 height 9
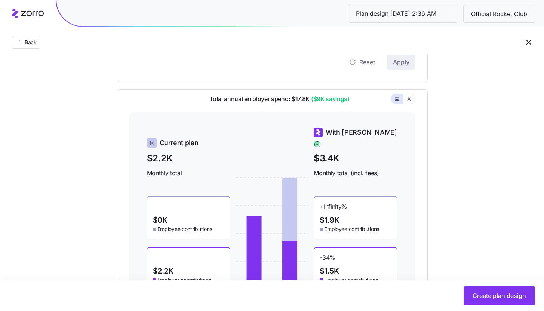
scroll to position [212, 0]
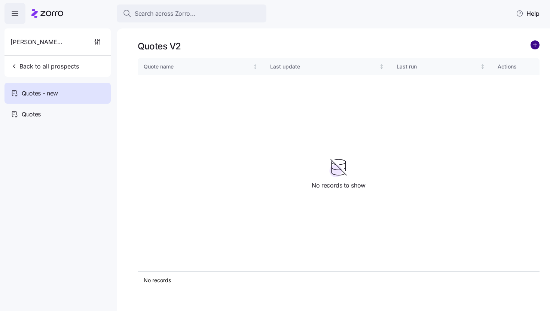
click at [537, 47] on circle "add icon" at bounding box center [535, 45] width 8 height 8
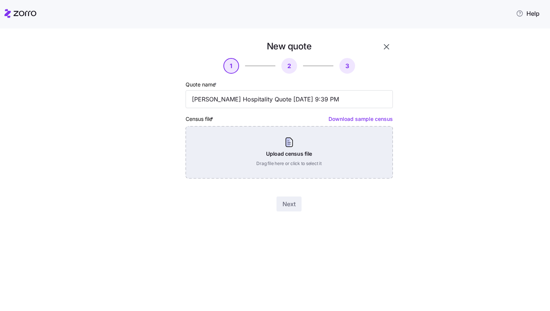
click at [324, 145] on div "Upload census file Drag file here or click to select it" at bounding box center [288, 152] width 207 height 52
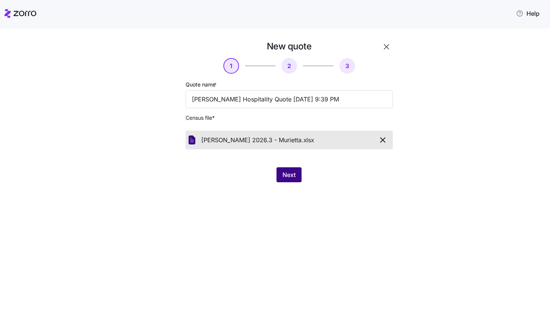
click at [286, 170] on span "Next" at bounding box center [288, 174] width 13 height 9
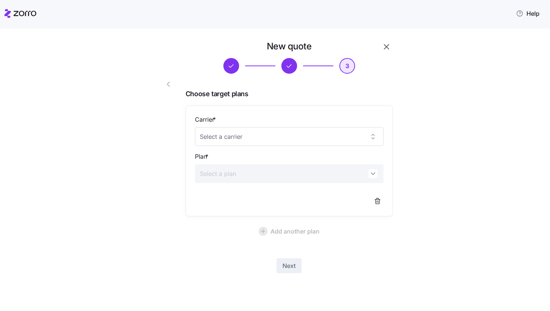
click at [385, 310] on div "New quote 3 Choose target plans Carrier * Plan * Add another plan Next" at bounding box center [275, 169] width 550 height 282
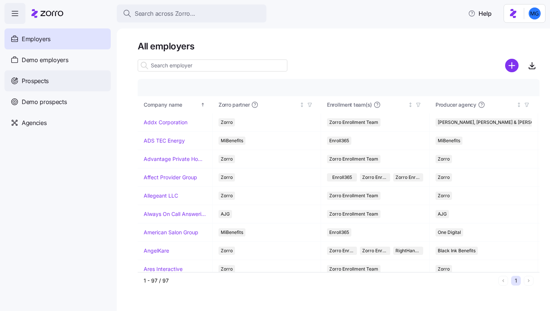
click at [54, 81] on div "Prospects" at bounding box center [57, 80] width 106 height 21
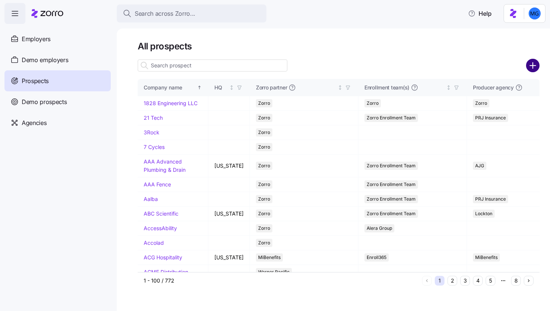
click at [534, 67] on circle "add icon" at bounding box center [532, 65] width 12 height 12
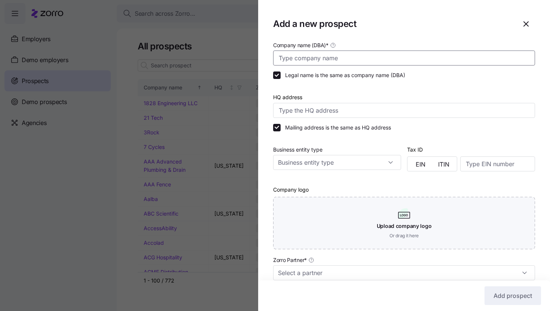
click at [319, 52] on input "Company name (DBA) *" at bounding box center [404, 57] width 262 height 15
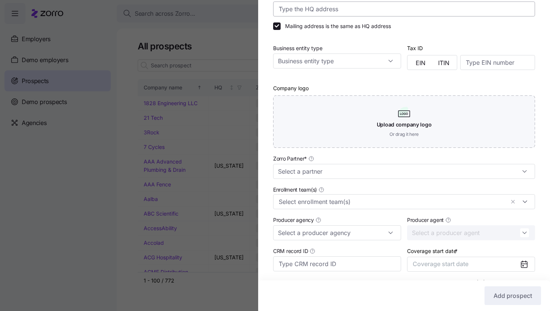
scroll to position [116, 0]
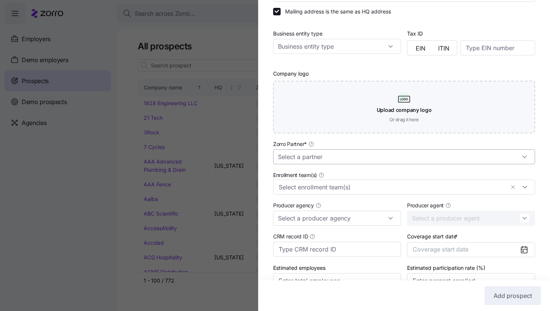
type input "[PERSON_NAME] Case Management"
click at [381, 162] on input "Zorro Partner *" at bounding box center [404, 156] width 262 height 15
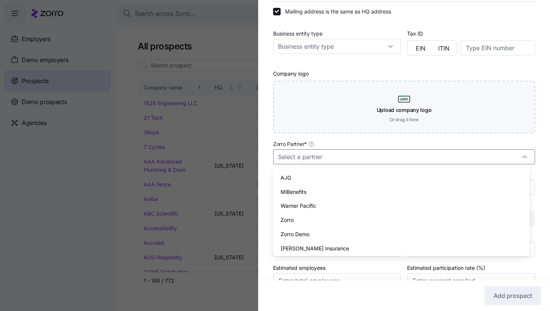
click at [368, 227] on div "Zorro Demo" at bounding box center [401, 234] width 250 height 14
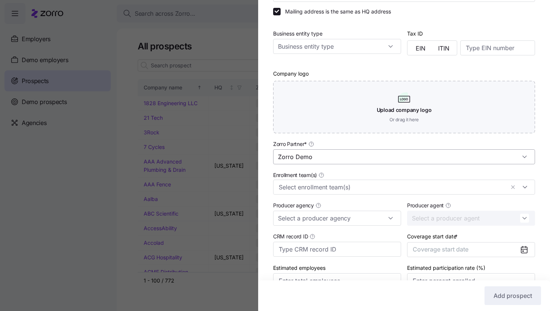
click at [347, 159] on input "Zorro Demo" at bounding box center [404, 156] width 262 height 15
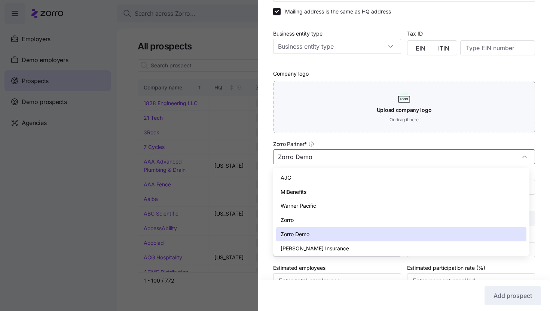
click at [332, 210] on div "Warner Pacific" at bounding box center [401, 206] width 250 height 14
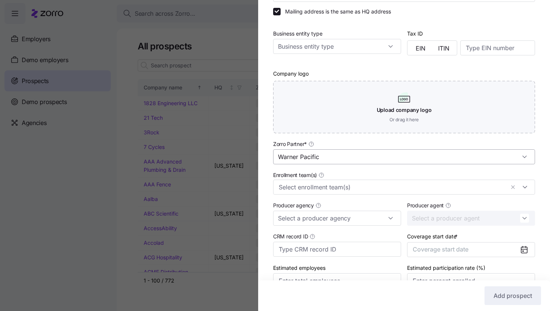
click at [335, 151] on input "Warner Pacific" at bounding box center [404, 156] width 262 height 15
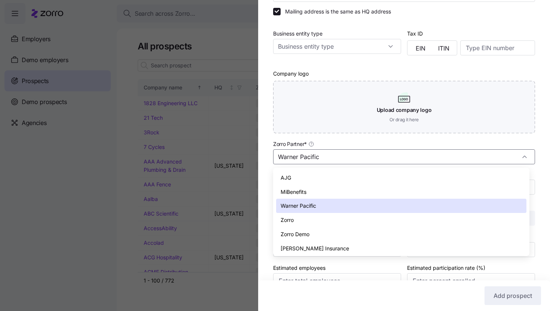
click at [322, 221] on div "Zorro" at bounding box center [401, 220] width 250 height 14
type input "Zorro"
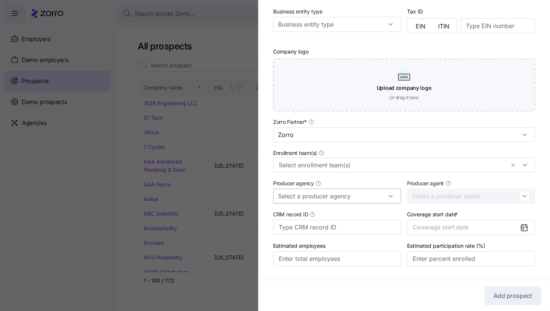
scroll to position [158, 0]
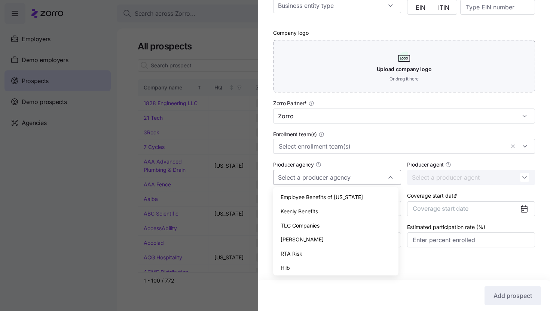
click at [378, 179] on input "Producer agency" at bounding box center [337, 177] width 128 height 15
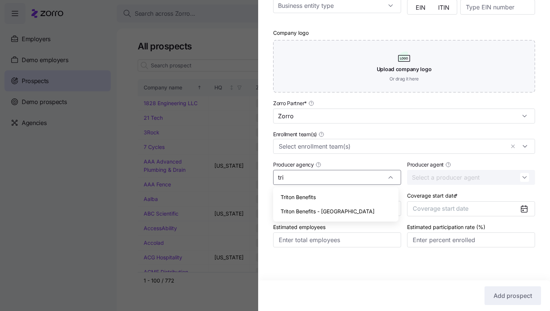
click at [371, 192] on div "Triton Benefits" at bounding box center [335, 197] width 119 height 14
type input "Triton Benefits"
click at [439, 201] on button "Coverage start date" at bounding box center [471, 208] width 128 height 15
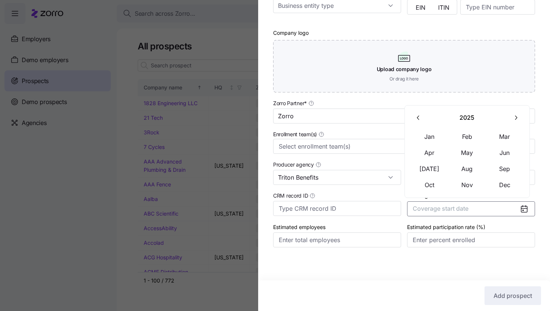
click at [512, 120] on icon "button" at bounding box center [515, 117] width 7 height 7
click at [432, 138] on button "Jan" at bounding box center [429, 137] width 37 height 16
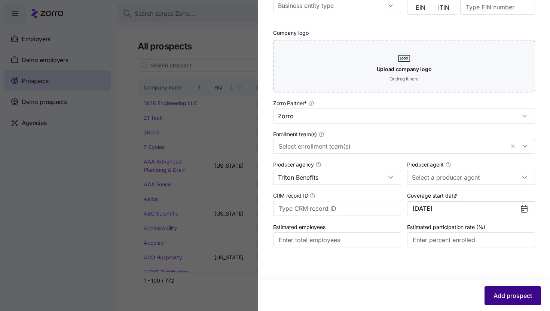
click at [498, 290] on button "Add prospect" at bounding box center [512, 295] width 56 height 19
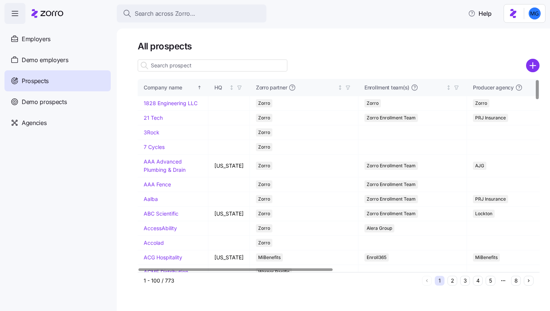
click at [258, 64] on input at bounding box center [213, 65] width 150 height 12
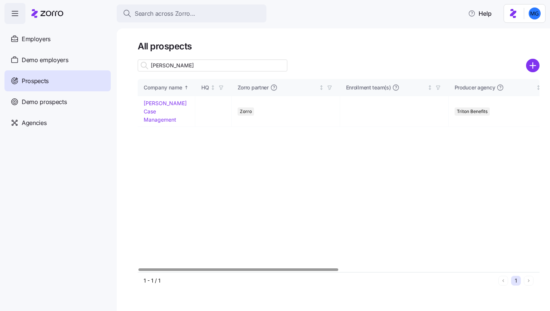
type input "britt"
click at [158, 114] on link "[PERSON_NAME] Case Management" at bounding box center [165, 111] width 43 height 22
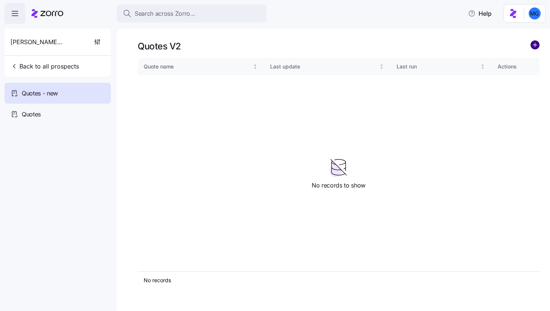
click at [534, 46] on circle "add icon" at bounding box center [535, 45] width 8 height 8
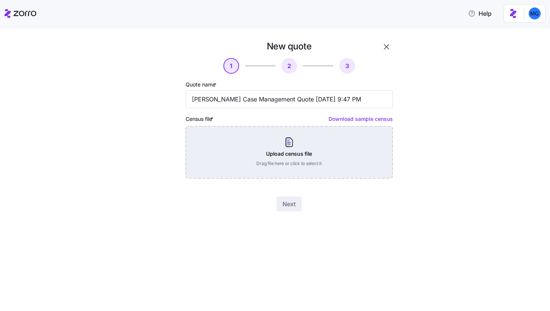
click at [274, 147] on div "Upload census file Drag file here or click to select it" at bounding box center [288, 152] width 207 height 52
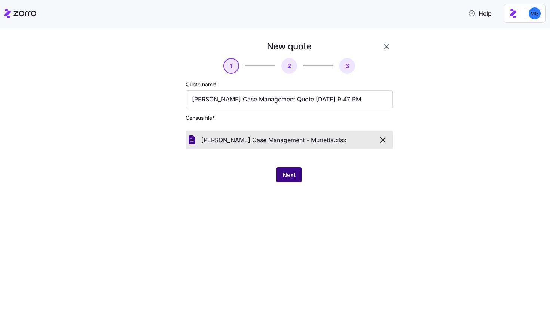
click at [289, 173] on span "Next" at bounding box center [288, 174] width 13 height 9
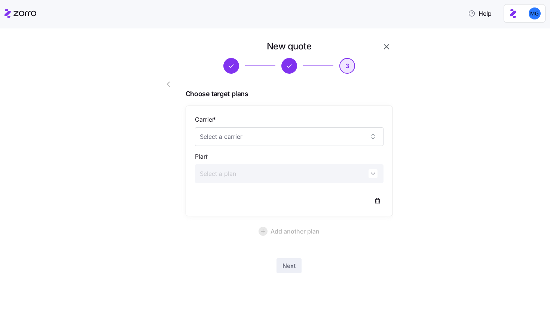
click at [173, 87] on span "button" at bounding box center [170, 84] width 12 height 9
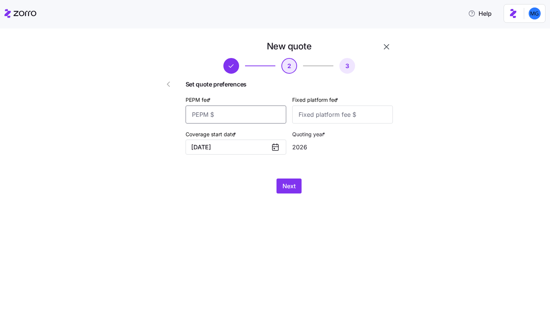
click at [242, 116] on input "PEPM fee *" at bounding box center [235, 114] width 101 height 18
type input "20"
type input "1000"
click at [289, 190] on span "Next" at bounding box center [288, 185] width 13 height 9
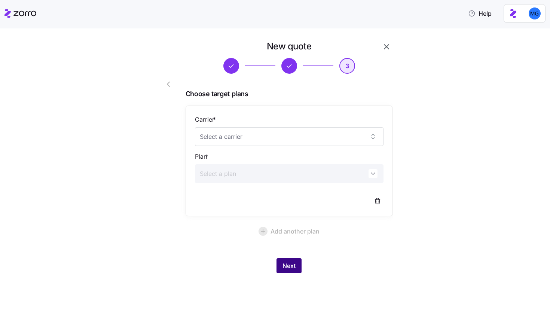
click at [291, 268] on span "Next" at bounding box center [288, 265] width 13 height 9
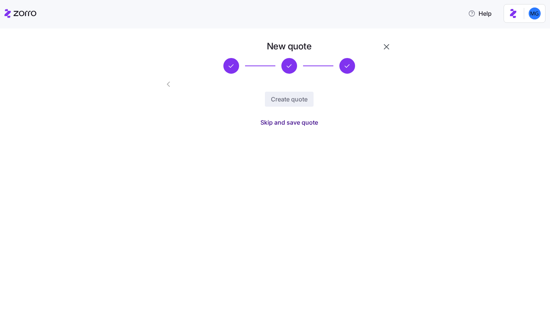
click at [310, 127] on button "Skip and save quote" at bounding box center [289, 122] width 70 height 13
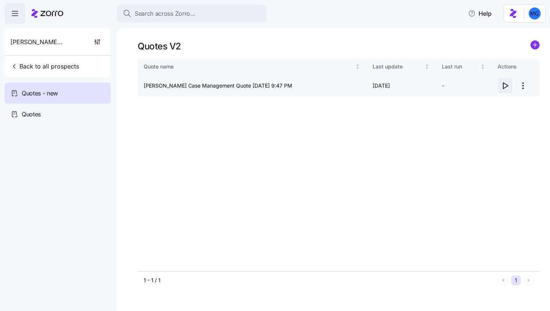
click at [499, 86] on span "button" at bounding box center [505, 86] width 14 height 14
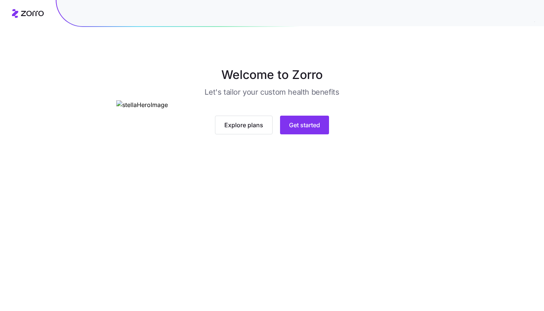
click at [332, 134] on div "Explore plans Get started" at bounding box center [271, 125] width 311 height 19
click at [327, 134] on button "Get started" at bounding box center [304, 125] width 49 height 19
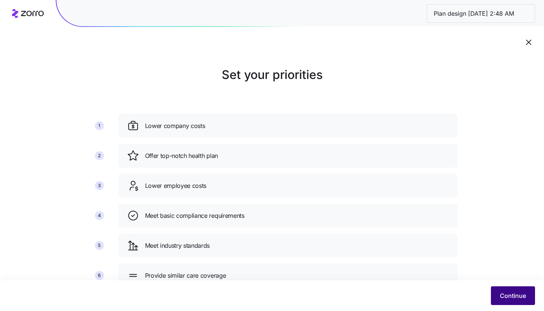
click at [518, 291] on button "Continue" at bounding box center [513, 295] width 44 height 19
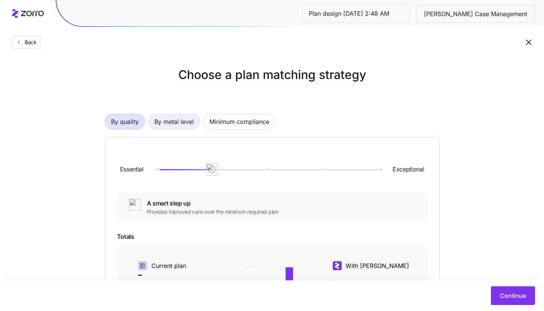
click at [179, 125] on span "By metal level" at bounding box center [173, 121] width 39 height 15
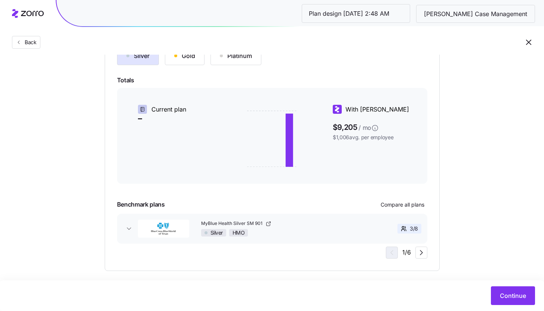
scroll to position [94, 0]
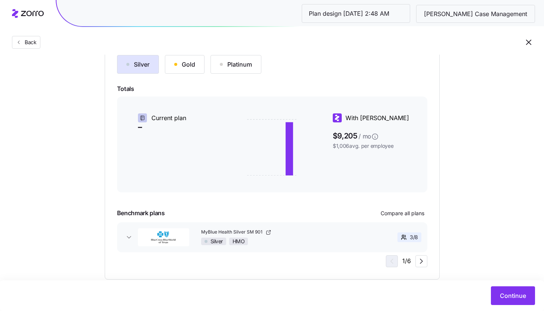
click at [188, 62] on div "Gold" at bounding box center [184, 64] width 21 height 9
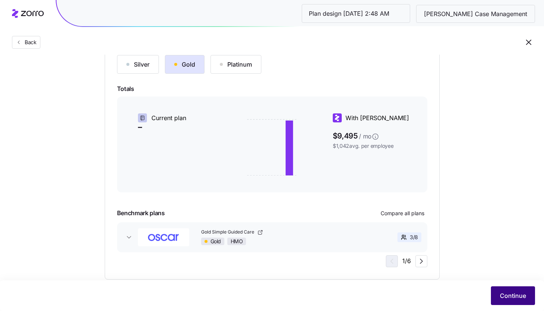
click at [501, 289] on button "Continue" at bounding box center [513, 295] width 44 height 19
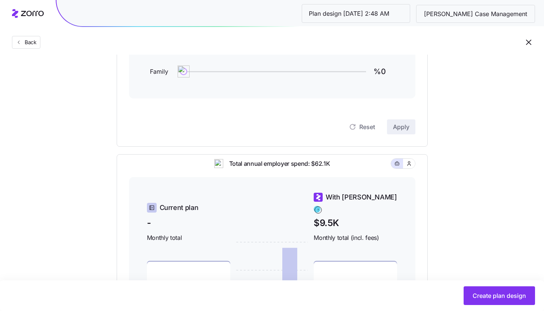
scroll to position [79, 0]
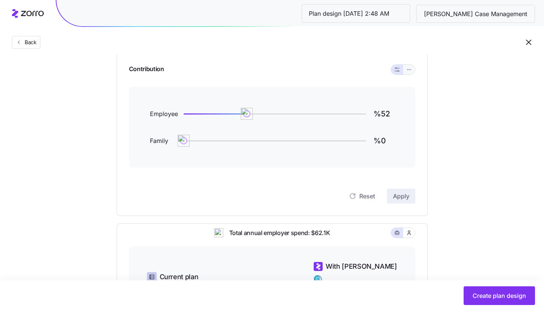
click at [411, 68] on icon "button" at bounding box center [408, 69] width 5 height 9
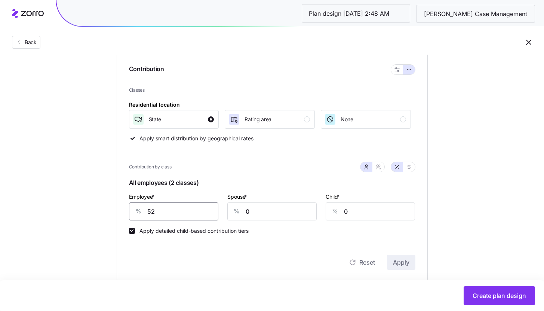
click at [195, 215] on input "52" at bounding box center [173, 211] width 89 height 18
type input "85"
click at [408, 264] on span "Apply" at bounding box center [401, 262] width 16 height 9
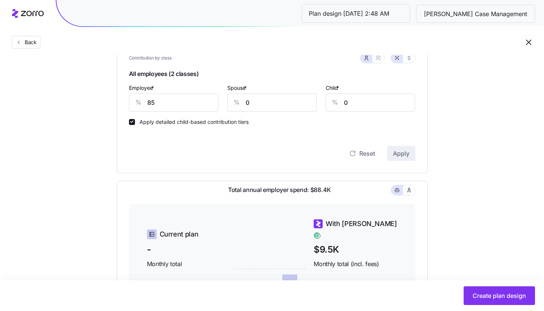
scroll to position [326, 0]
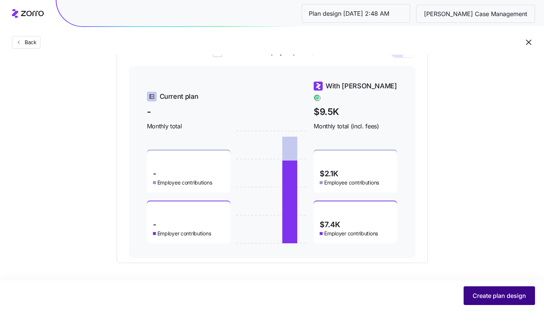
click at [492, 304] on button "Create plan design" at bounding box center [499, 295] width 71 height 19
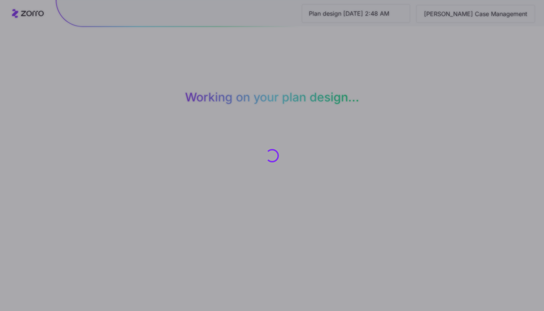
scroll to position [0, 0]
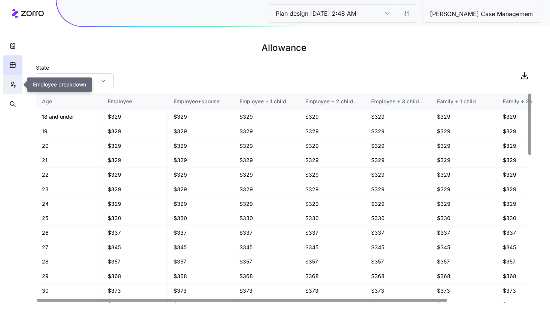
click at [10, 89] on button "button" at bounding box center [12, 84] width 19 height 19
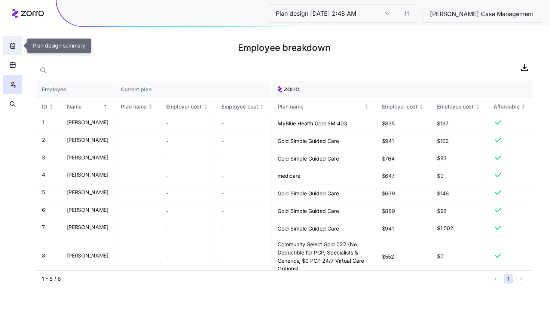
click at [13, 51] on button "button" at bounding box center [12, 45] width 19 height 19
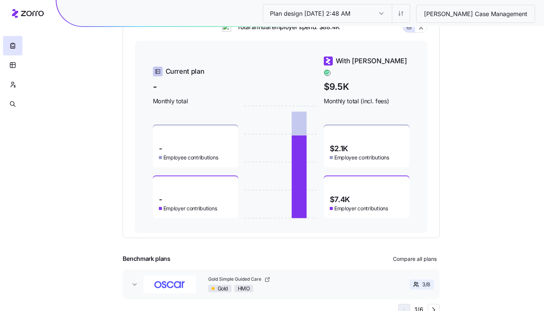
scroll to position [99, 0]
